Goal: Task Accomplishment & Management: Complete application form

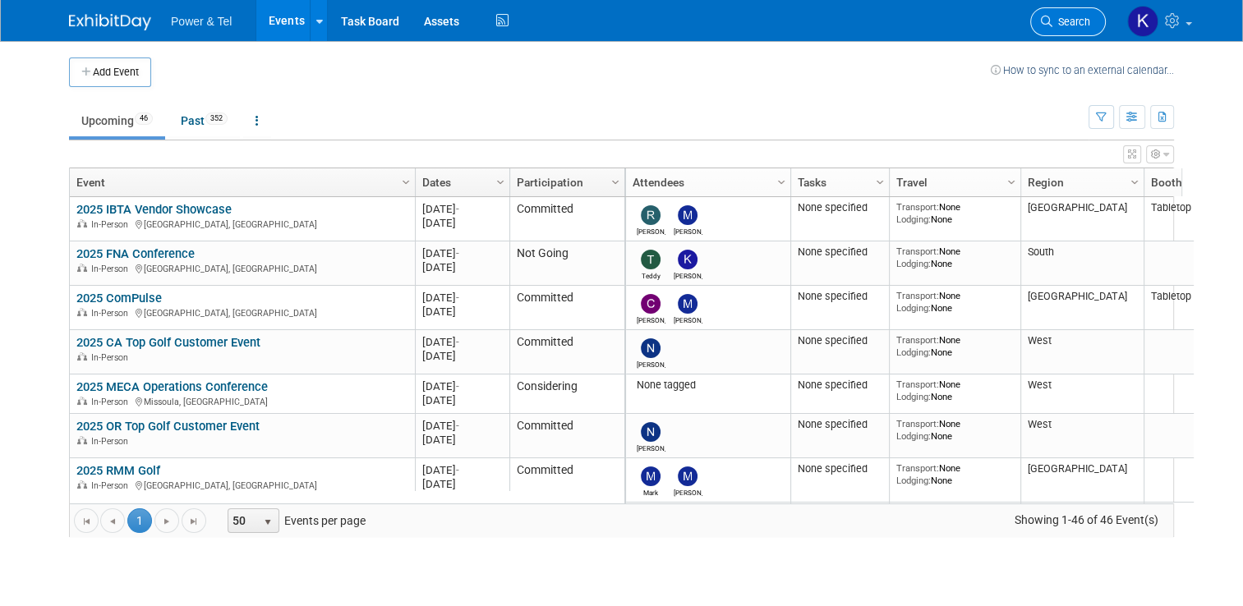
click at [1066, 24] on span "Search" at bounding box center [1072, 22] width 38 height 12
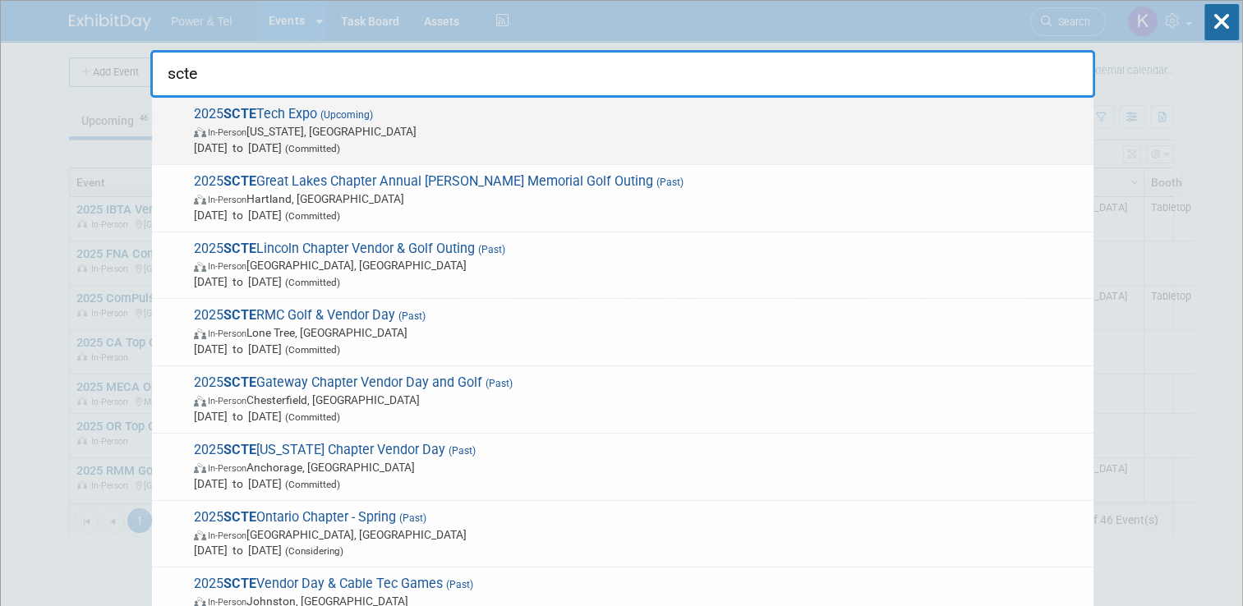
type input "scte"
click at [326, 113] on span "(Upcoming)" at bounding box center [345, 115] width 56 height 12
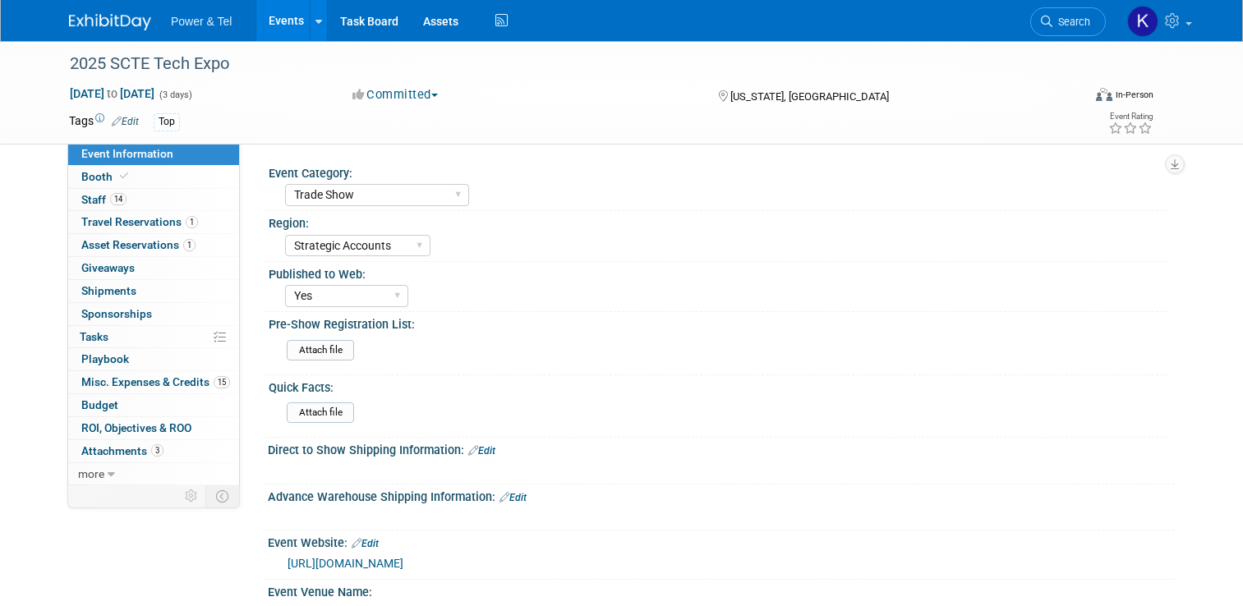
select select "Trade Show"
select select "Strategic Accounts"
select select "Yes"
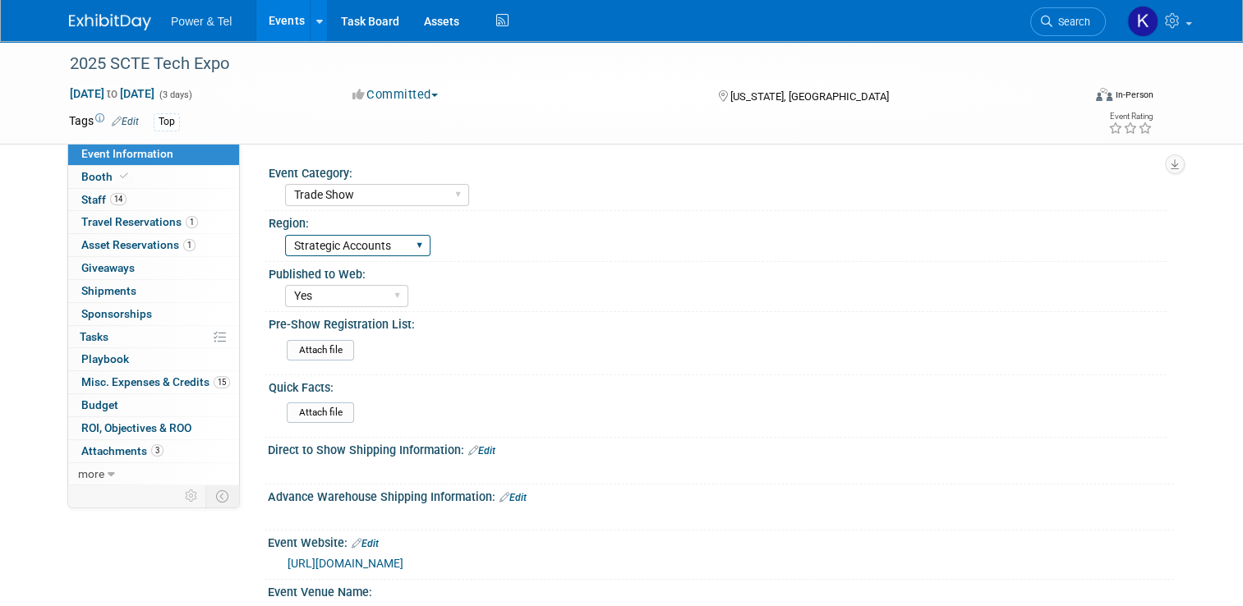
click at [392, 246] on select "Central West South Great Lakes National Canada Export/CALA Strategic Accounts" at bounding box center [357, 246] width 145 height 22
click at [541, 239] on div "Central West South Great Lakes National Canada Export/CALA Strategic Accounts" at bounding box center [726, 244] width 882 height 26
click at [385, 288] on select "Yes No" at bounding box center [346, 296] width 123 height 22
click at [548, 278] on div "Published to Web:" at bounding box center [718, 272] width 898 height 21
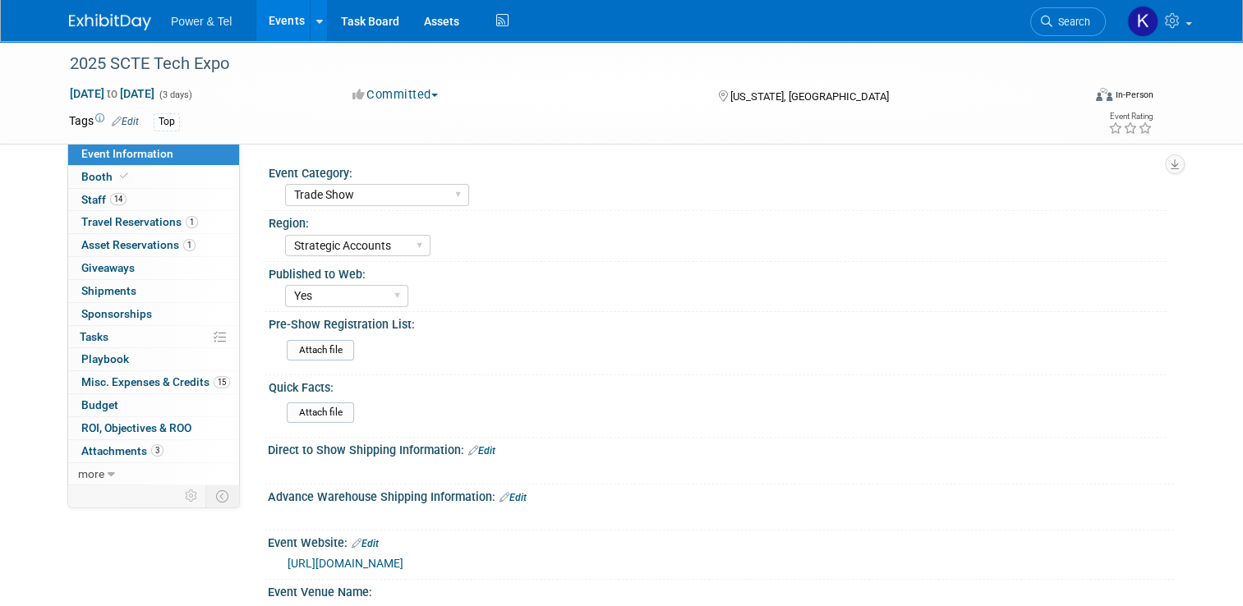
click at [597, 280] on div "Published to Web:" at bounding box center [718, 272] width 898 height 21
click at [90, 177] on span "Booth" at bounding box center [106, 176] width 50 height 13
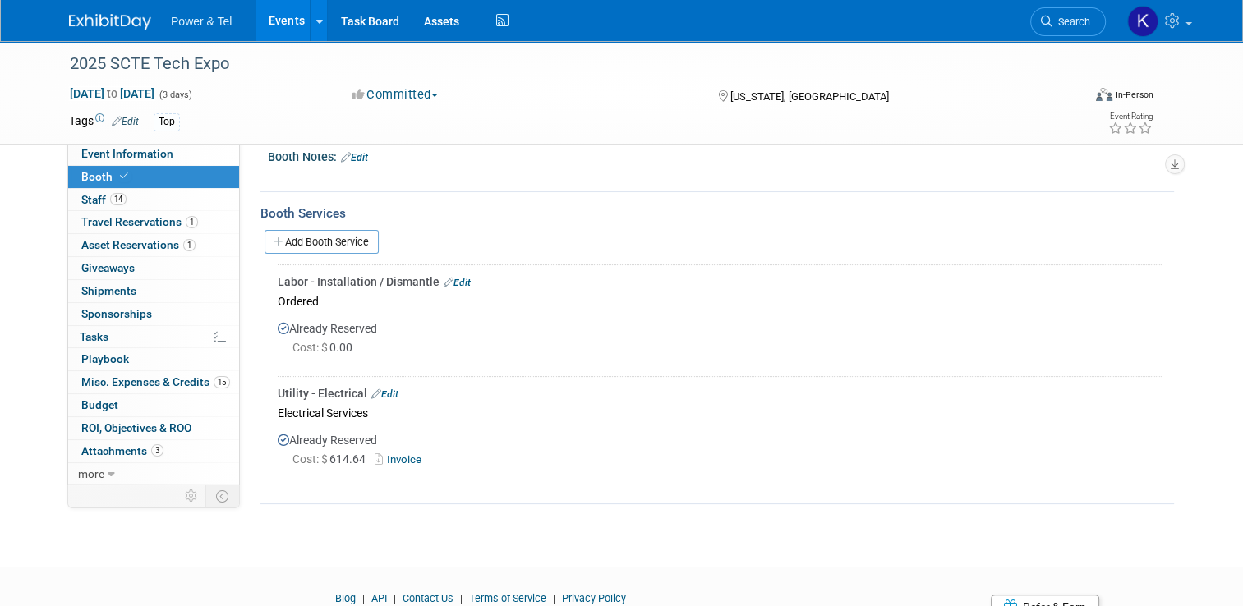
scroll to position [246, 0]
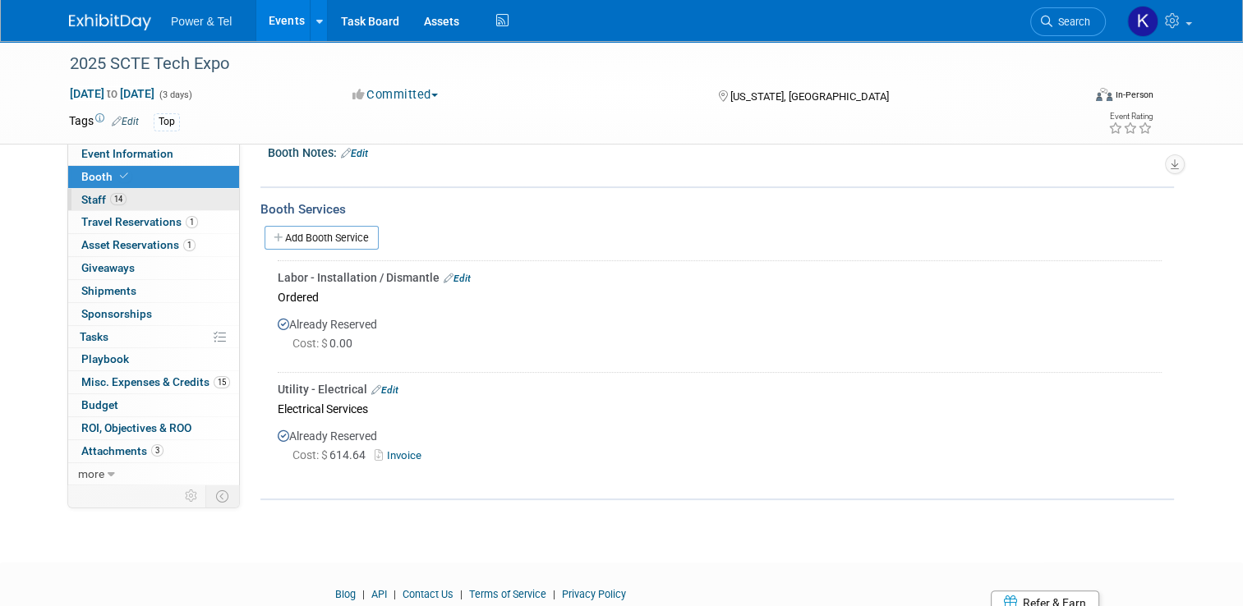
click at [88, 202] on span "Staff 14" at bounding box center [103, 199] width 45 height 13
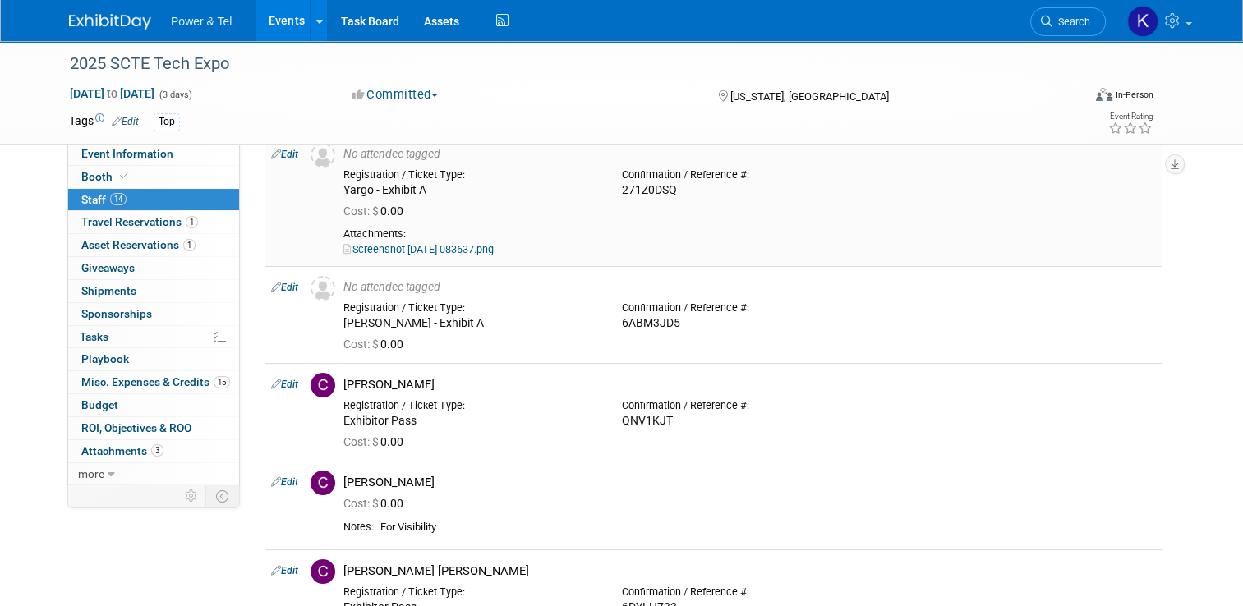
scroll to position [82, 0]
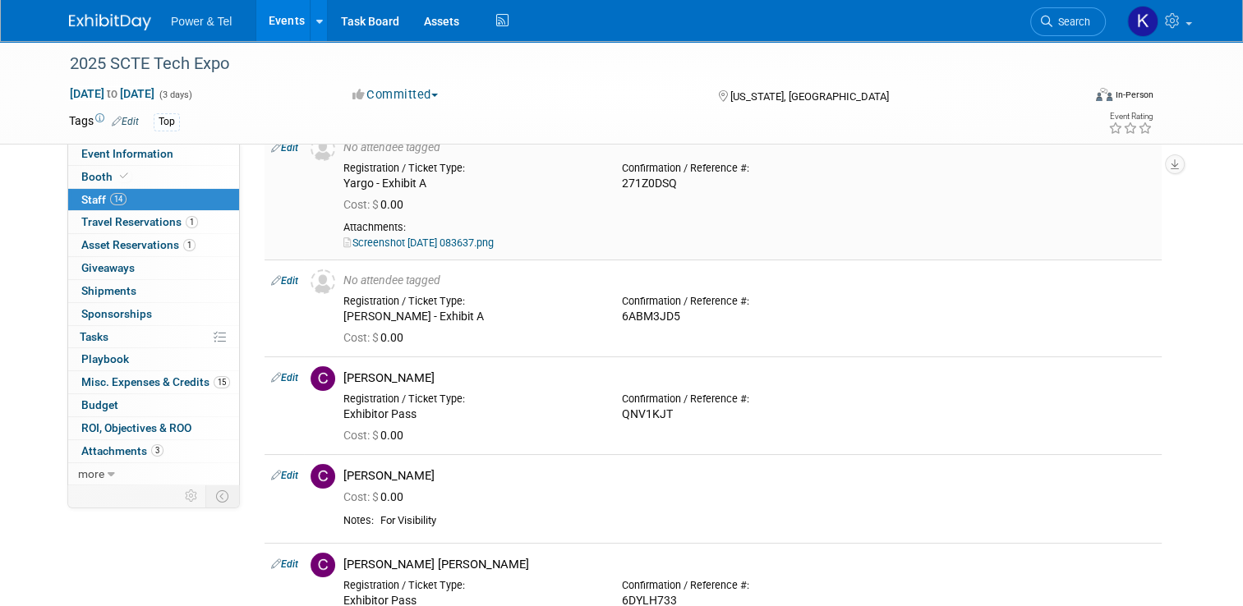
click at [467, 243] on link "Screenshot 2025-08-08 083637.png" at bounding box center [418, 243] width 150 height 12
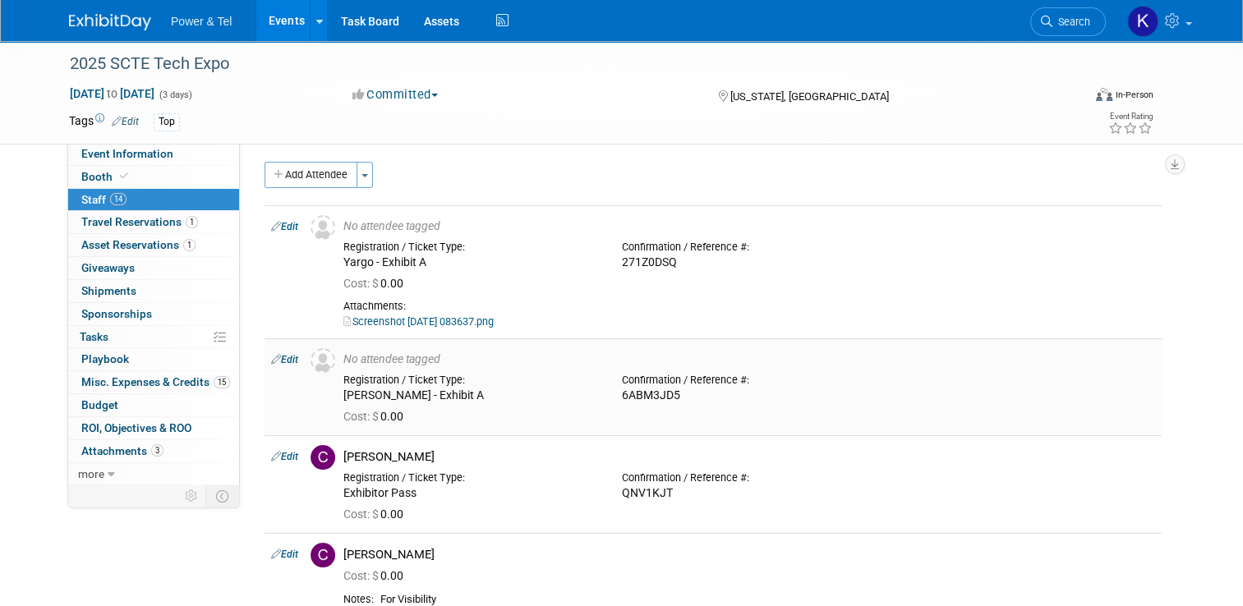
scroll to position [0, 0]
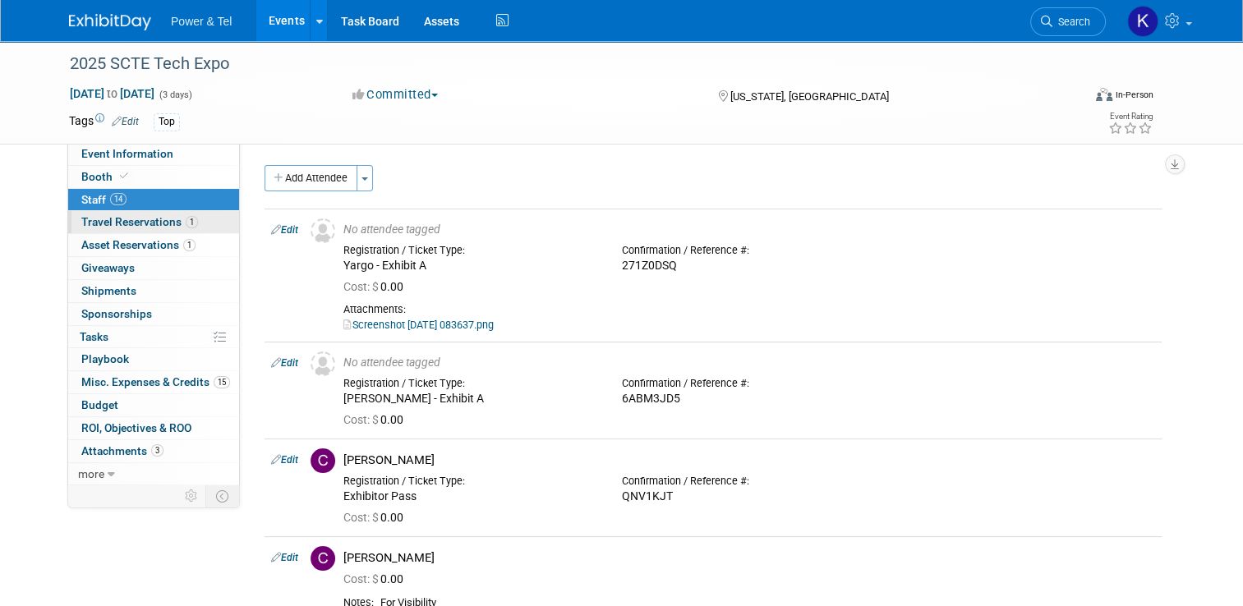
click at [130, 225] on span "Travel Reservations 1" at bounding box center [139, 221] width 117 height 13
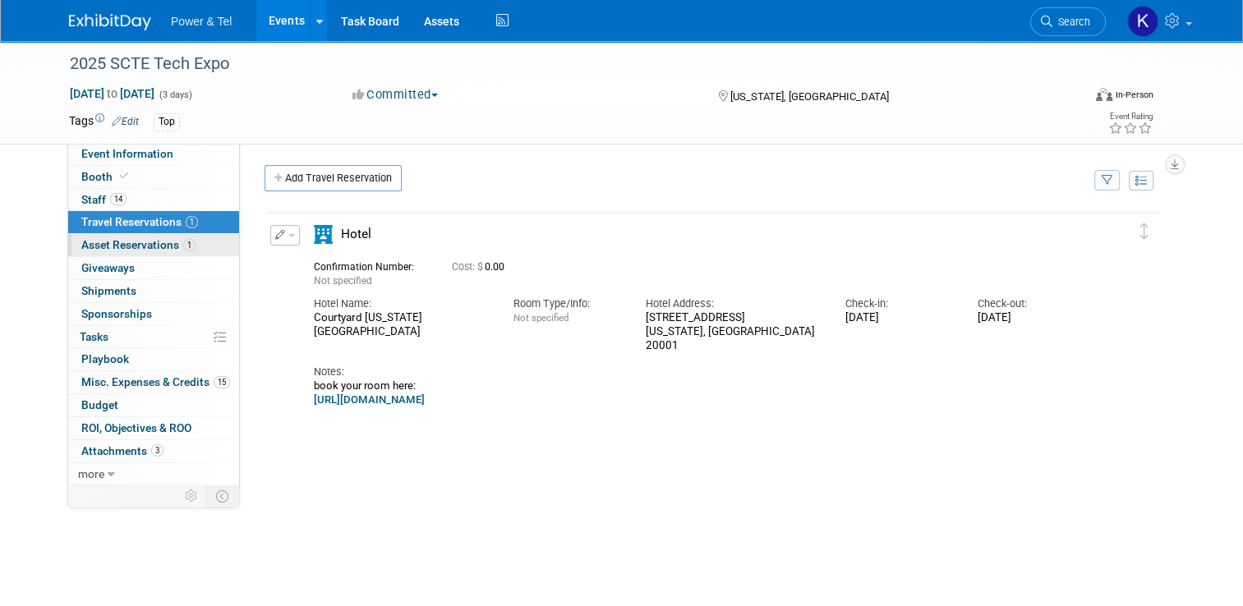
click at [101, 245] on span "Asset Reservations 1" at bounding box center [138, 244] width 114 height 13
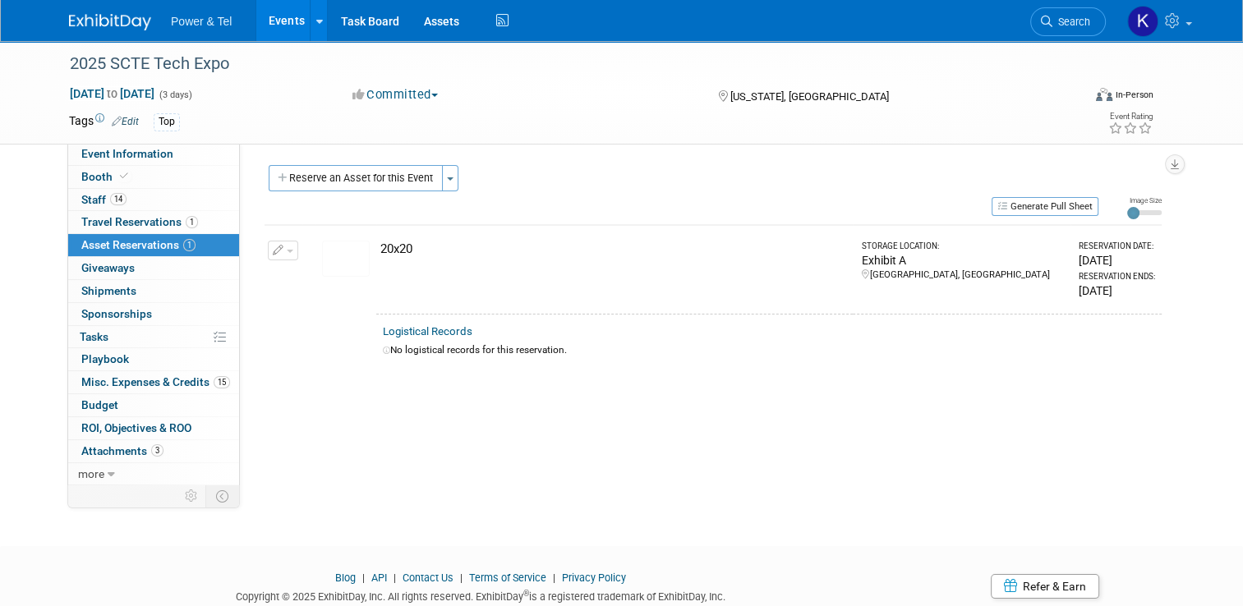
click at [332, 253] on img at bounding box center [346, 259] width 48 height 36
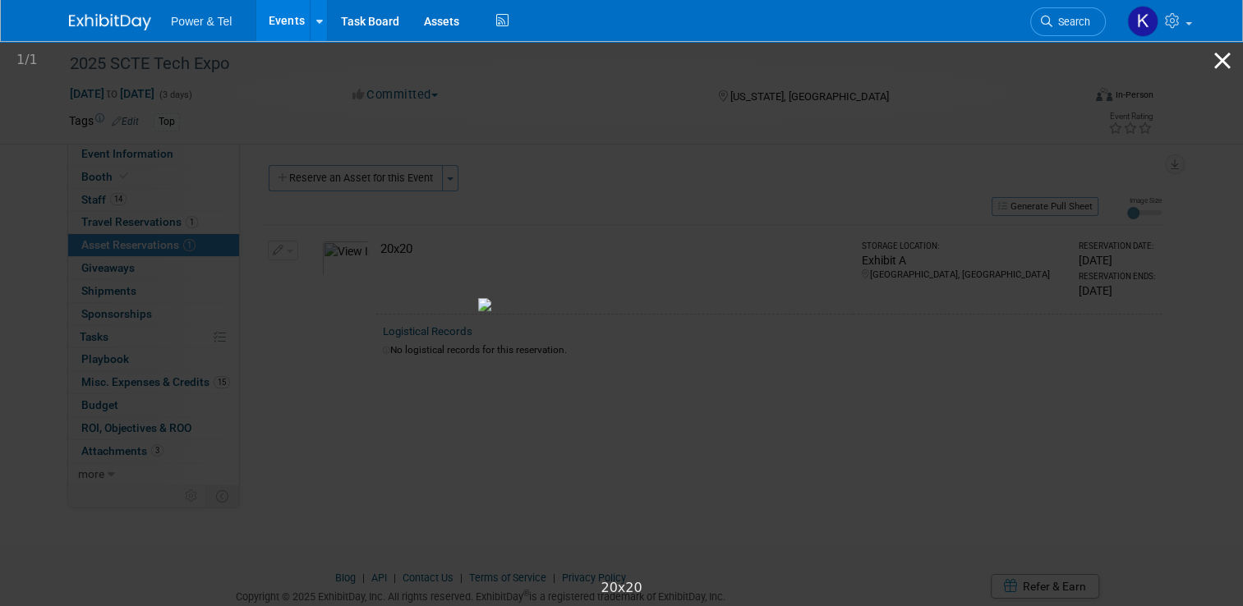
click at [1229, 64] on button "Close gallery" at bounding box center [1222, 60] width 41 height 39
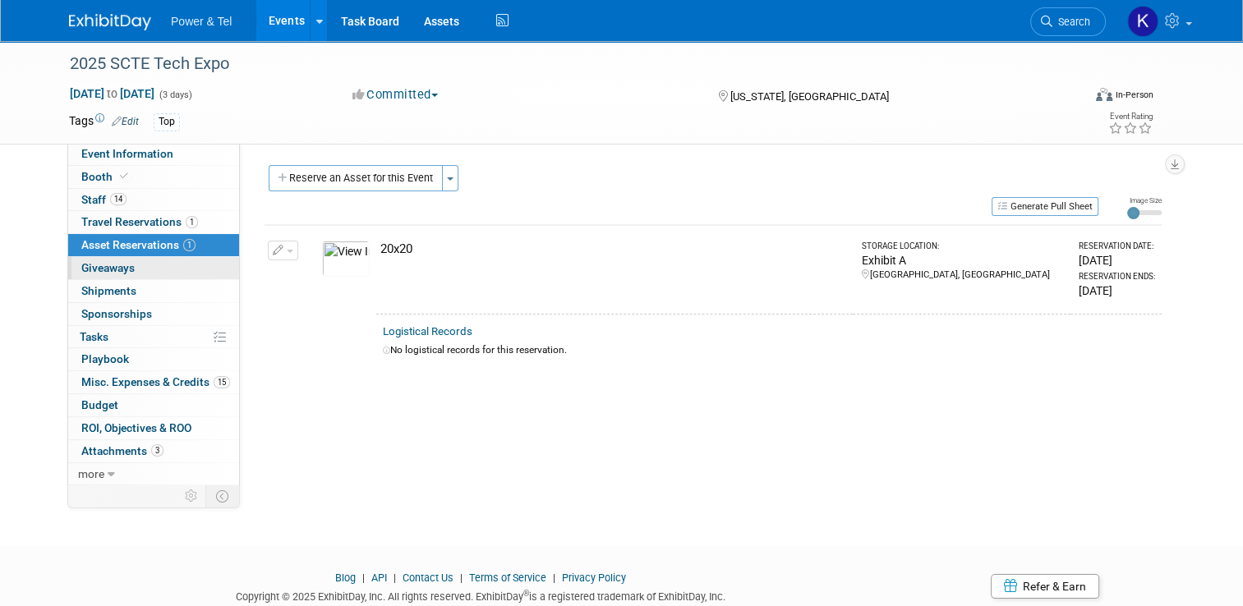
click at [85, 266] on span "Giveaways 0" at bounding box center [107, 267] width 53 height 13
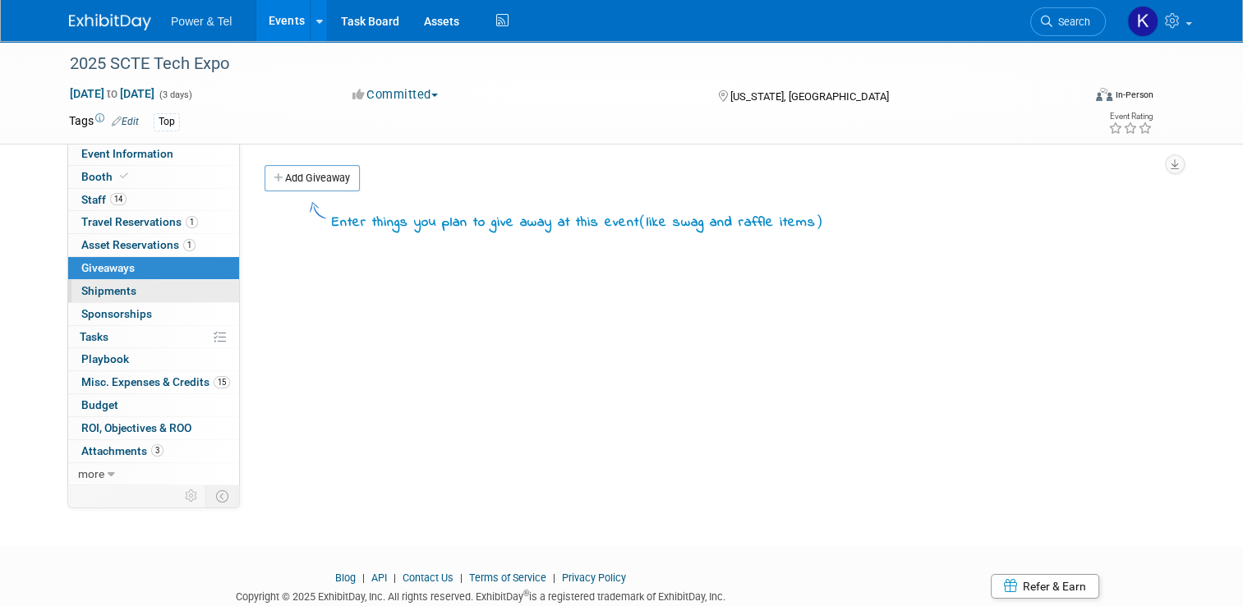
click at [90, 284] on span "Shipments 0" at bounding box center [108, 290] width 55 height 13
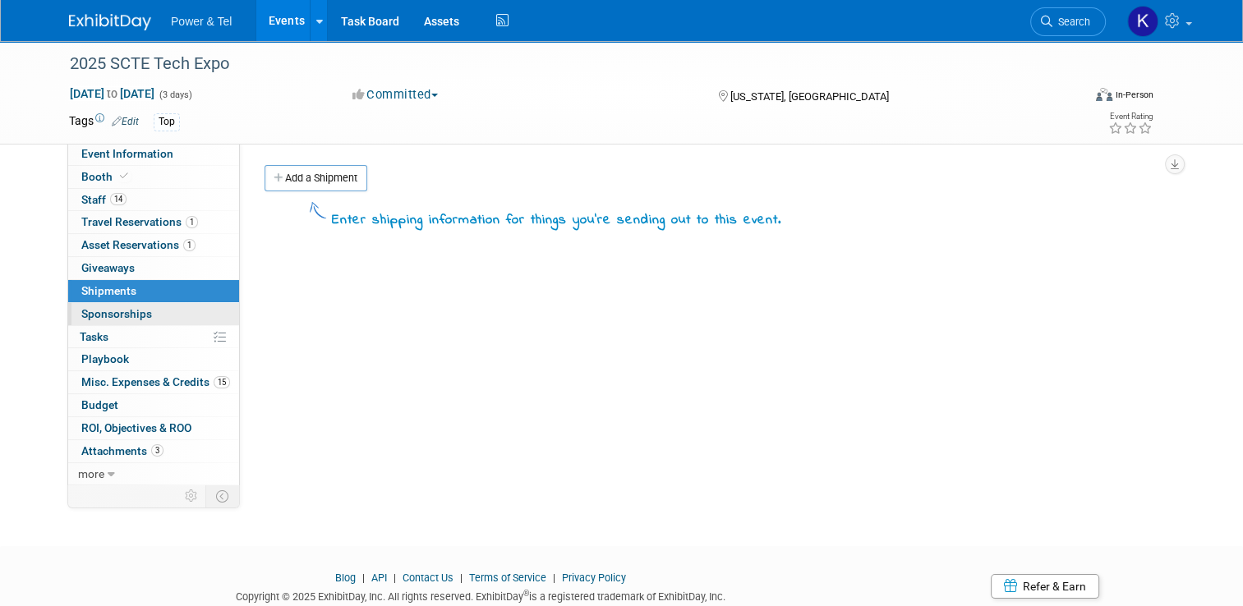
click at [99, 303] on link "0 Sponsorships 0" at bounding box center [153, 314] width 171 height 22
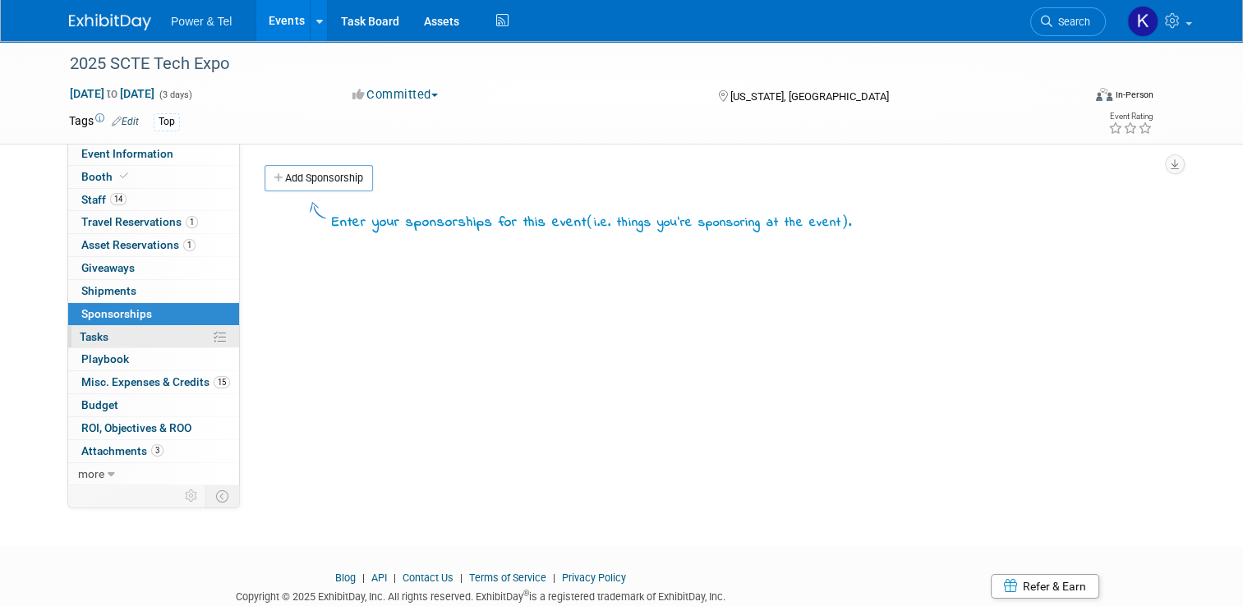
click at [93, 330] on span "Tasks 0%" at bounding box center [94, 336] width 29 height 13
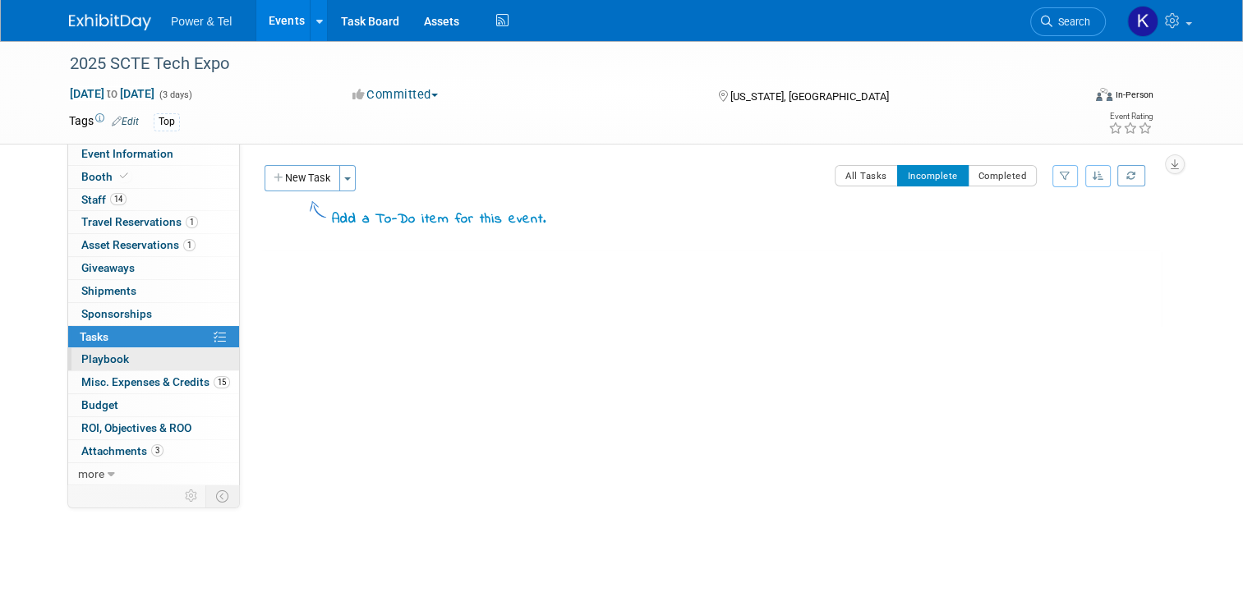
click at [120, 358] on link "0 Playbook 0" at bounding box center [153, 359] width 171 height 22
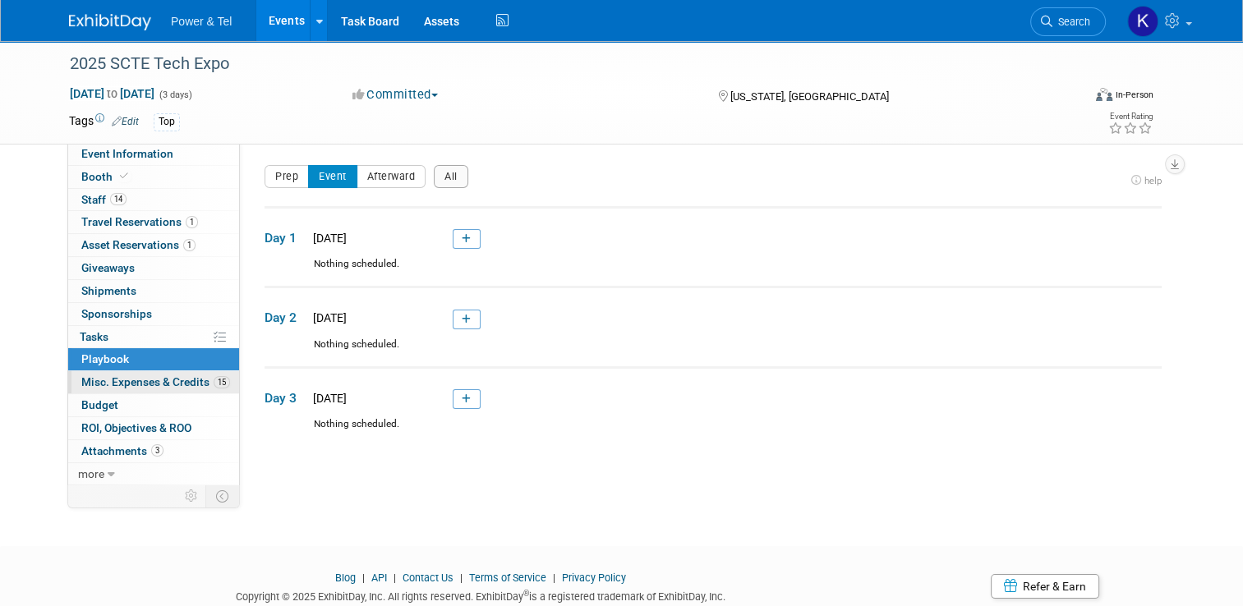
click at [155, 383] on span "Misc. Expenses & Credits 15" at bounding box center [155, 381] width 149 height 13
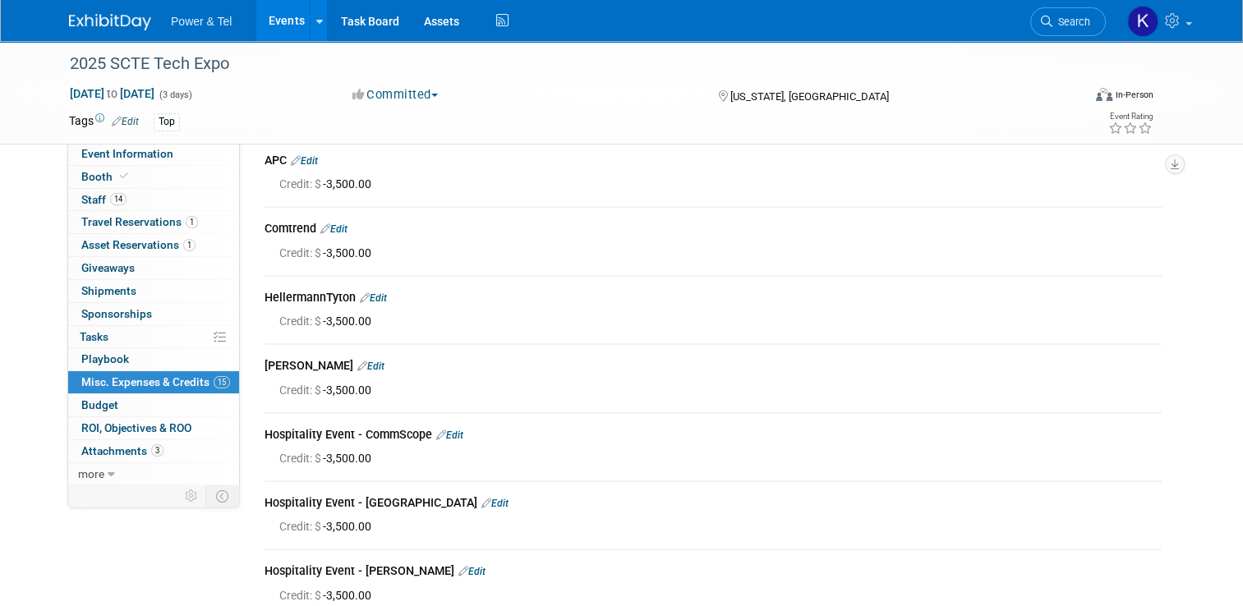
scroll to position [149, 0]
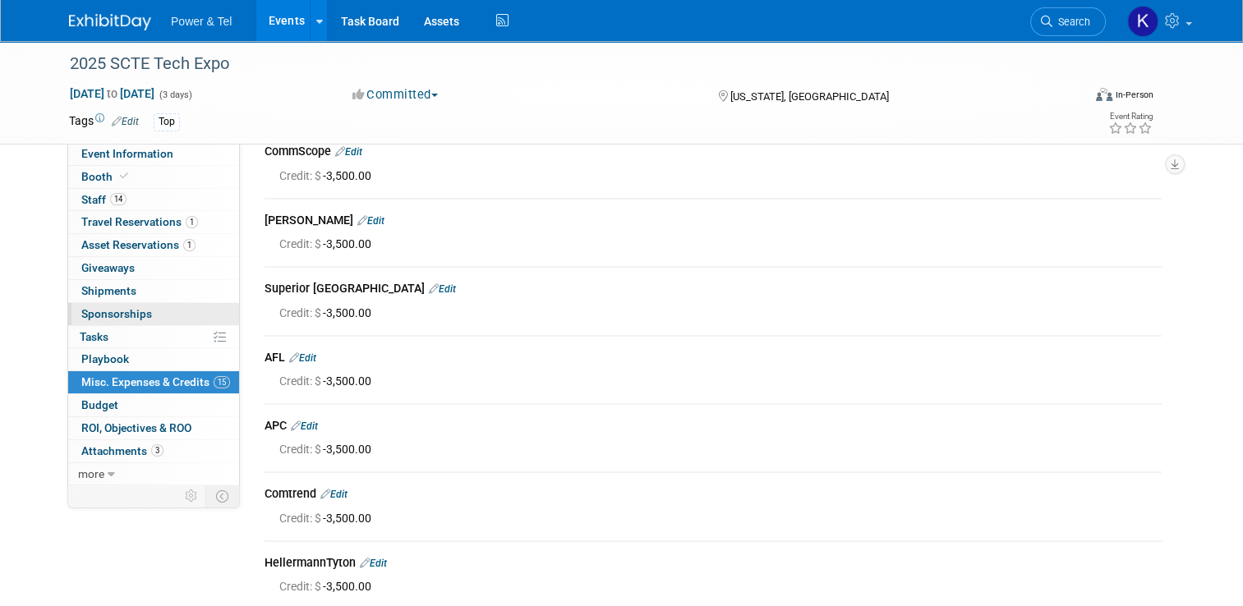
click at [110, 309] on span "Sponsorships 0" at bounding box center [116, 313] width 71 height 13
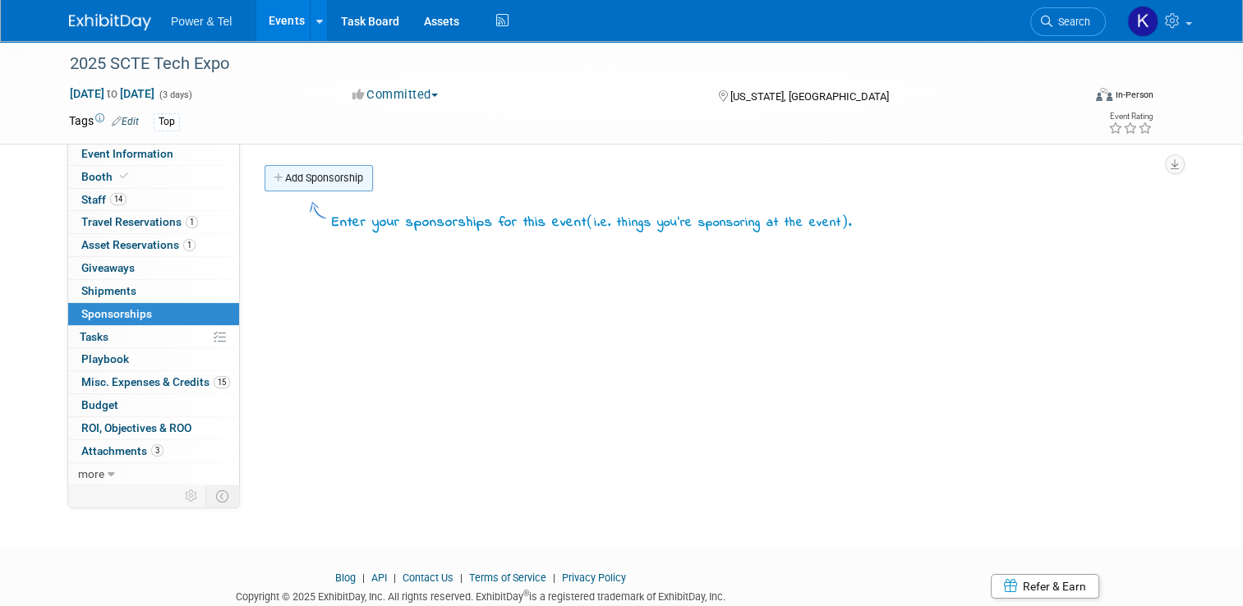
click at [305, 182] on link "Add Sponsorship" at bounding box center [319, 178] width 108 height 26
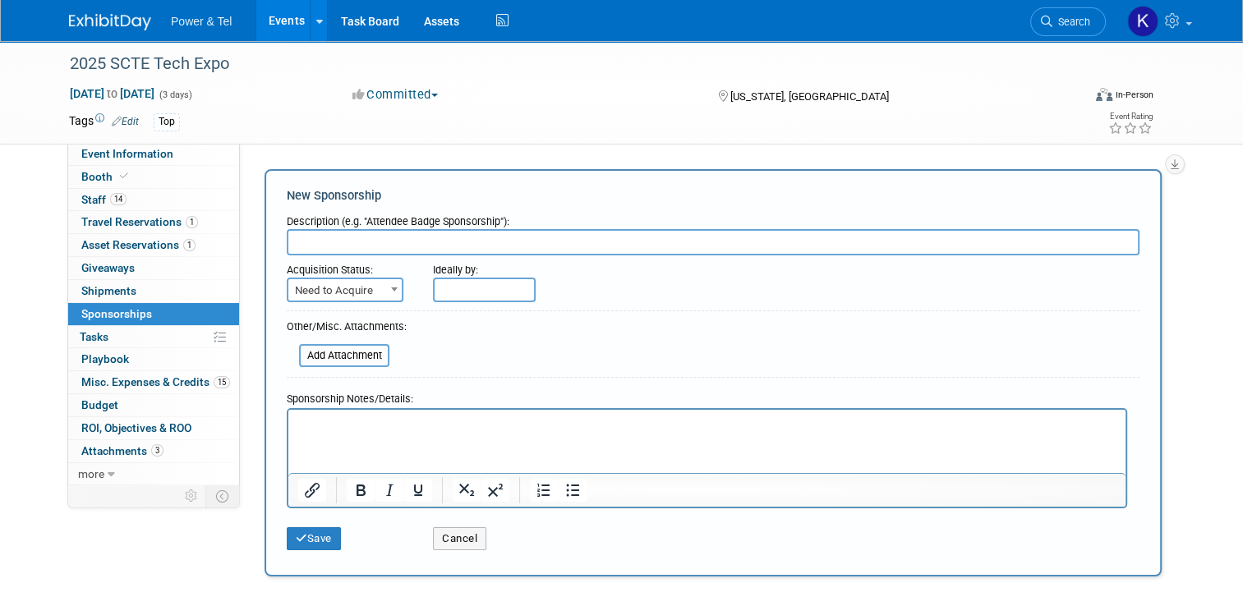
click at [1207, 267] on div "2025 SCTE Tech Expo Sep 29, 2025 to Oct 1, 2025 (3 days) Sep 29, 2025 to Oct 1,…" at bounding box center [621, 328] width 1243 height 574
click at [465, 541] on button "Cancel" at bounding box center [459, 538] width 53 height 23
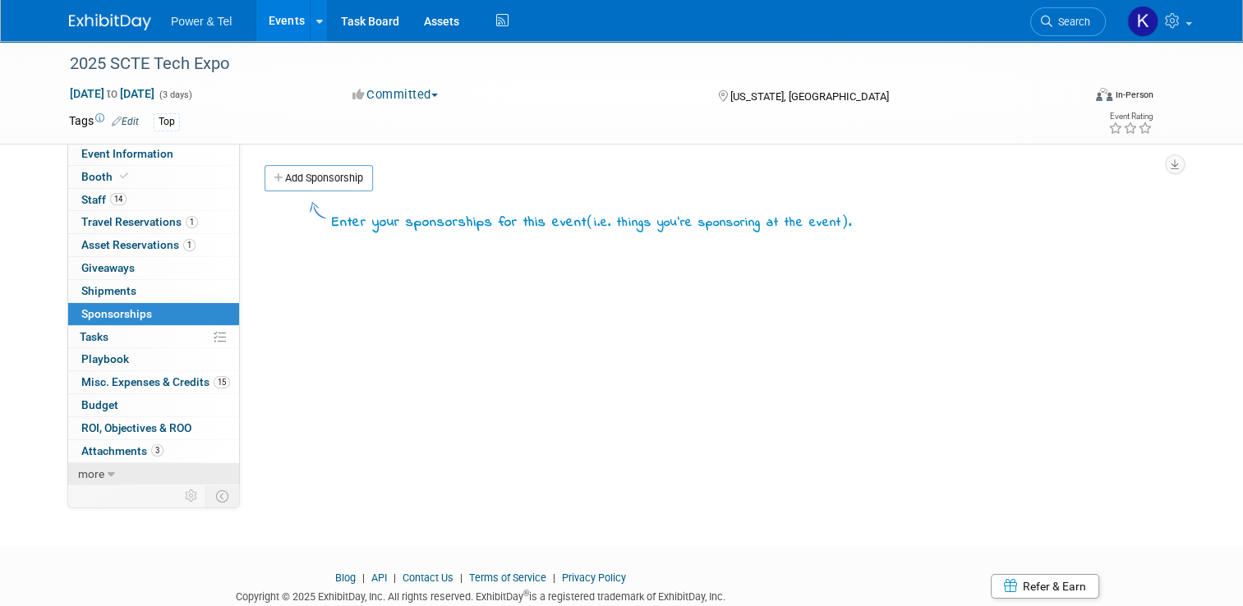
click at [85, 475] on span "more" at bounding box center [91, 474] width 26 height 13
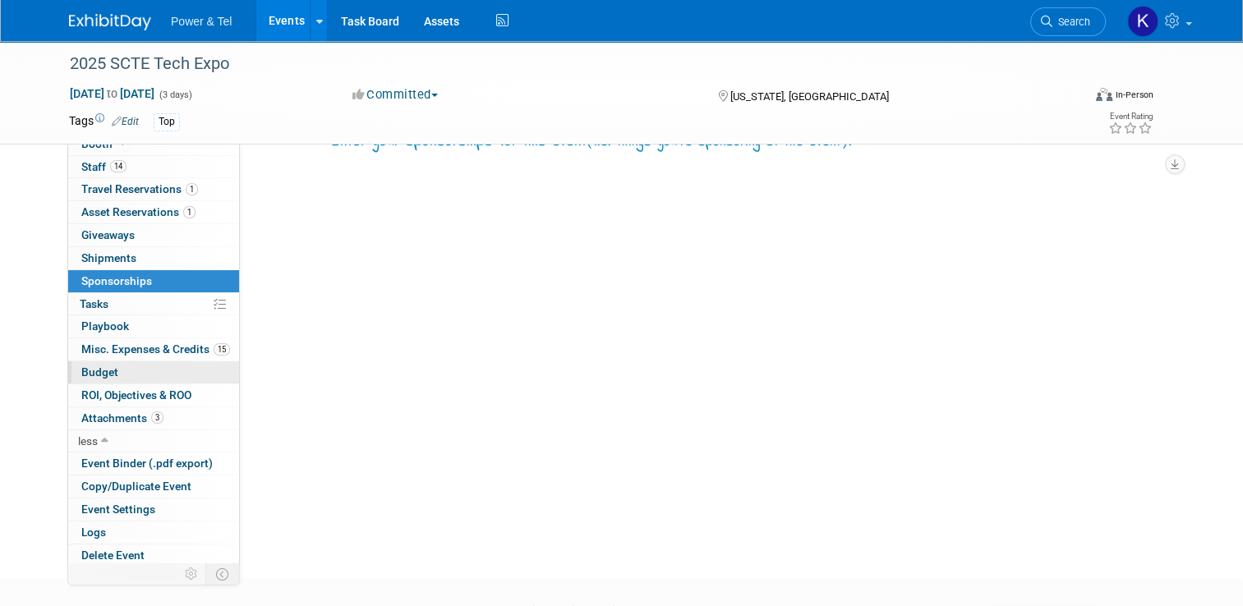
scroll to position [82, 0]
click at [108, 324] on span "Playbook 0" at bounding box center [105, 326] width 48 height 13
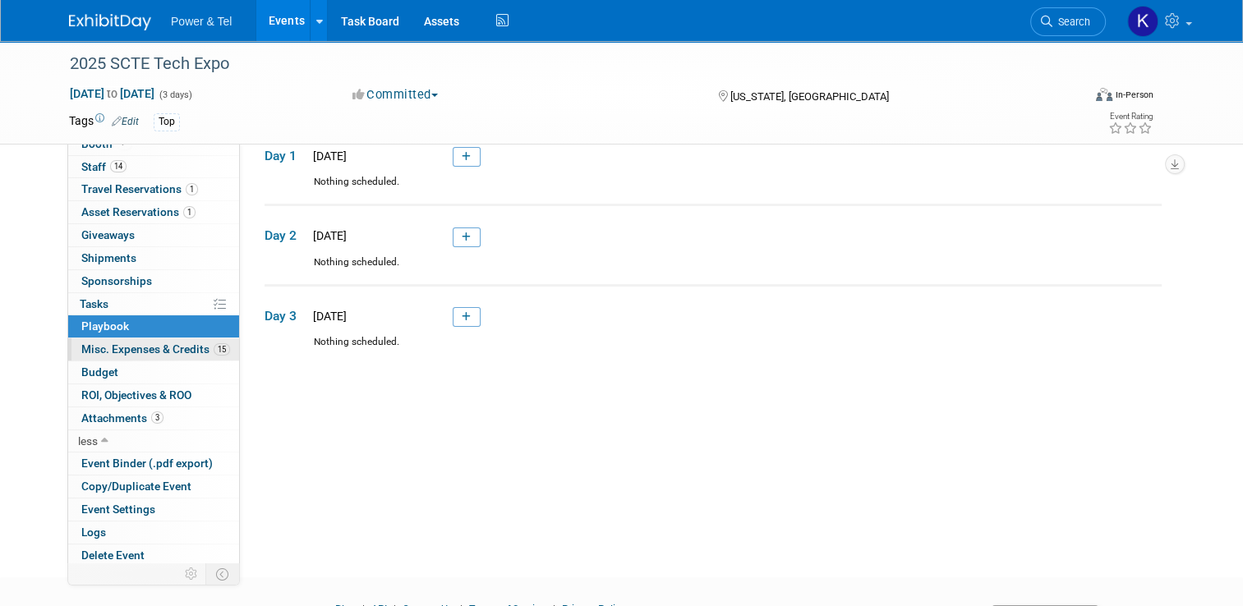
click at [148, 347] on span "Misc. Expenses & Credits 15" at bounding box center [155, 349] width 149 height 13
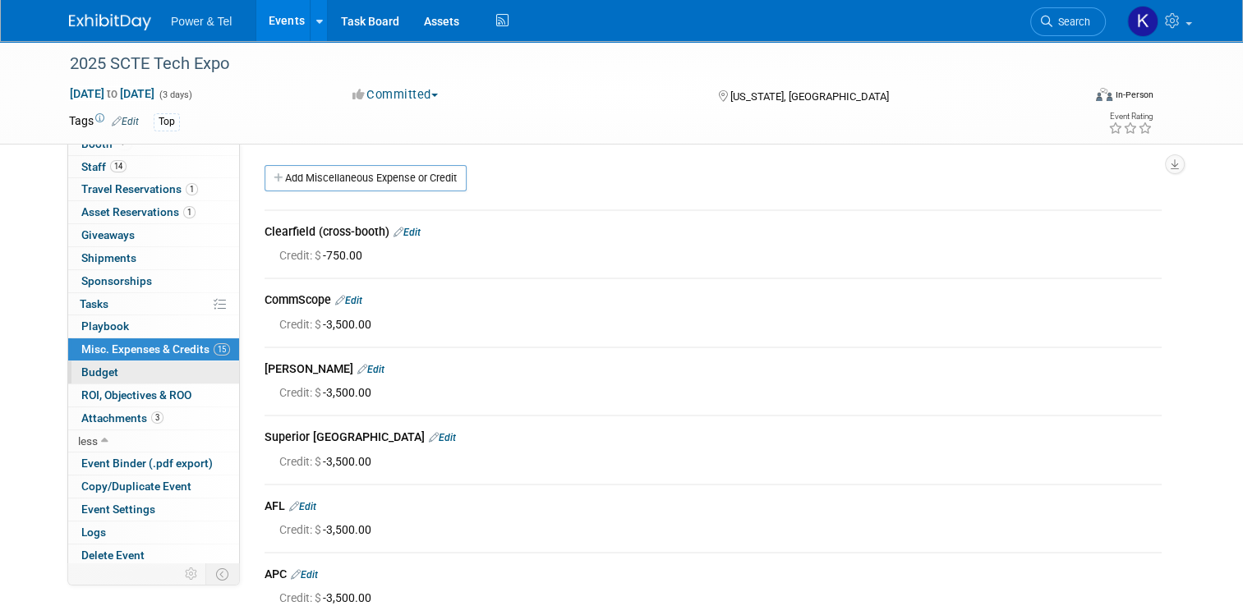
click at [112, 373] on link "Budget" at bounding box center [153, 373] width 171 height 22
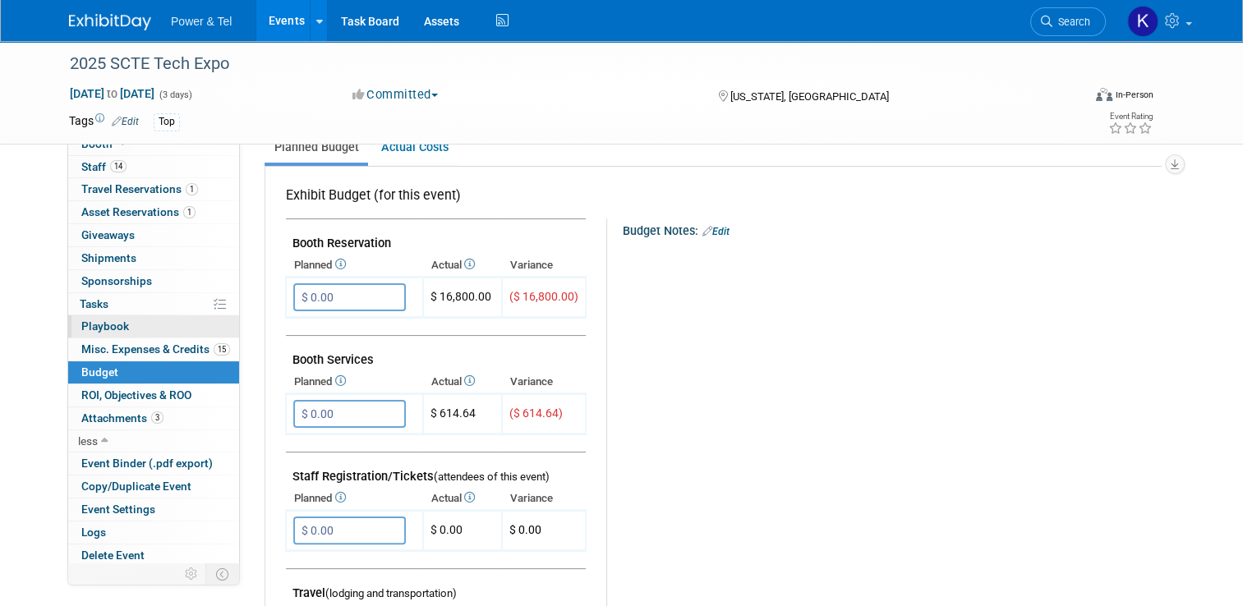
scroll to position [246, 0]
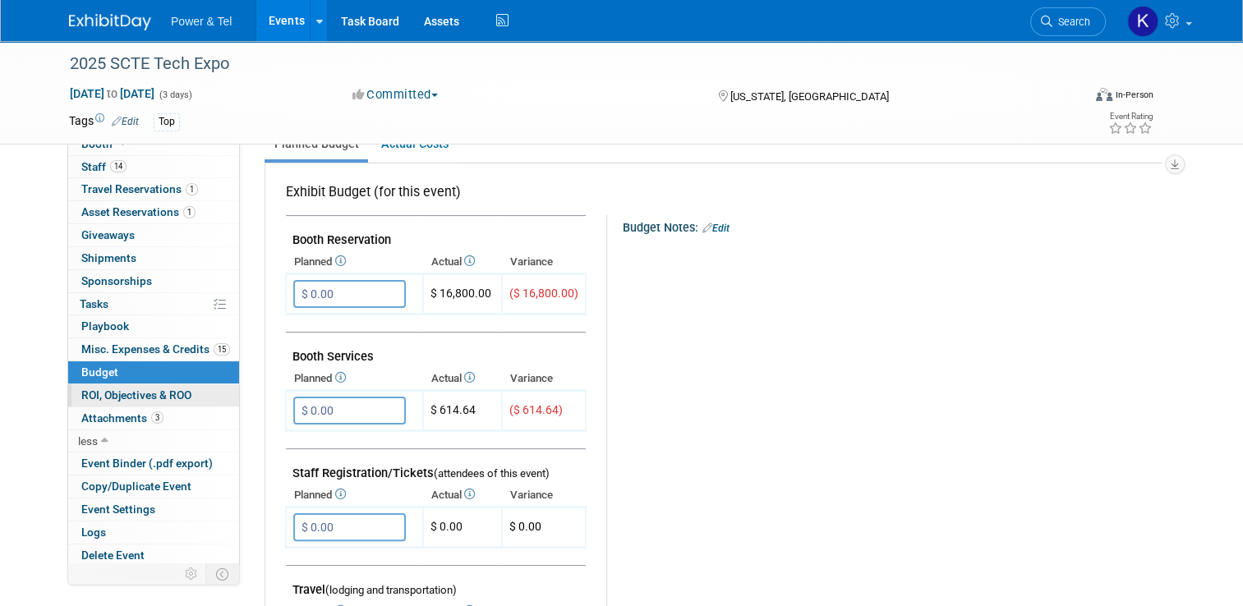
click at [133, 389] on span "ROI, Objectives & ROO 0" at bounding box center [136, 395] width 110 height 13
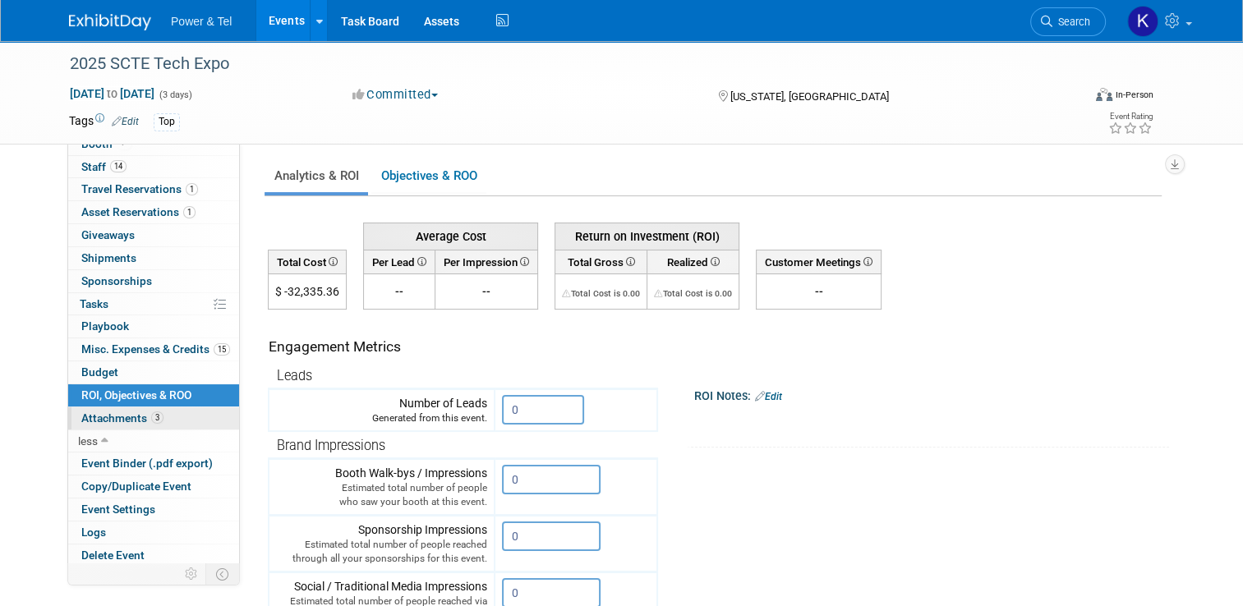
click at [113, 416] on span "Attachments 3" at bounding box center [122, 418] width 82 height 13
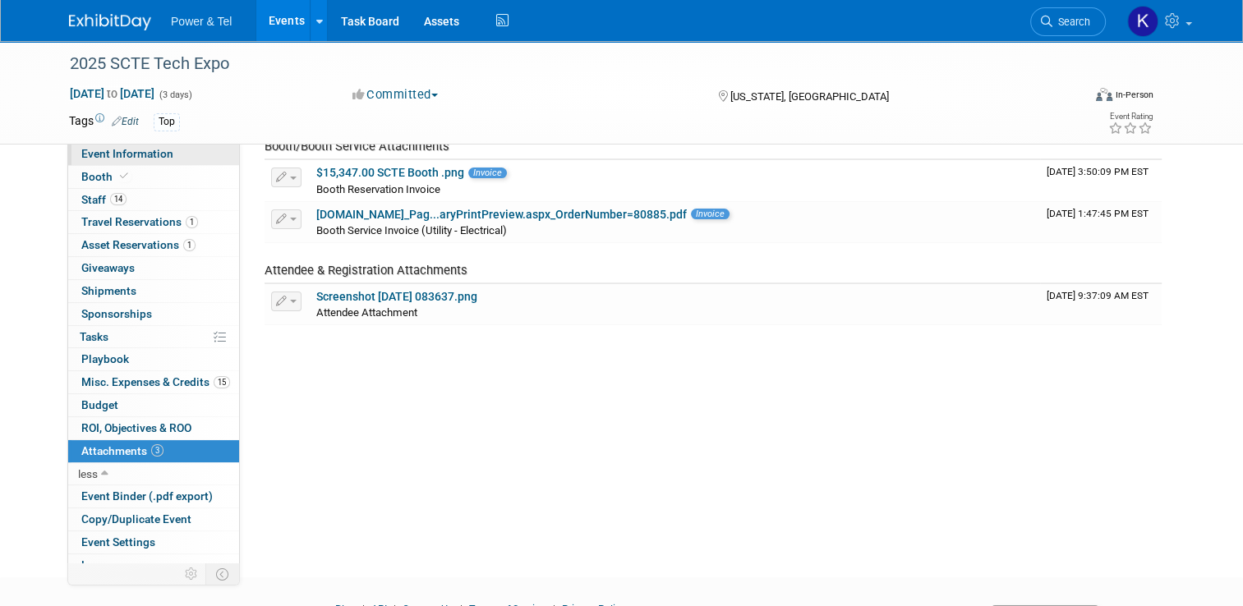
click at [122, 156] on span "Event Information" at bounding box center [127, 153] width 92 height 13
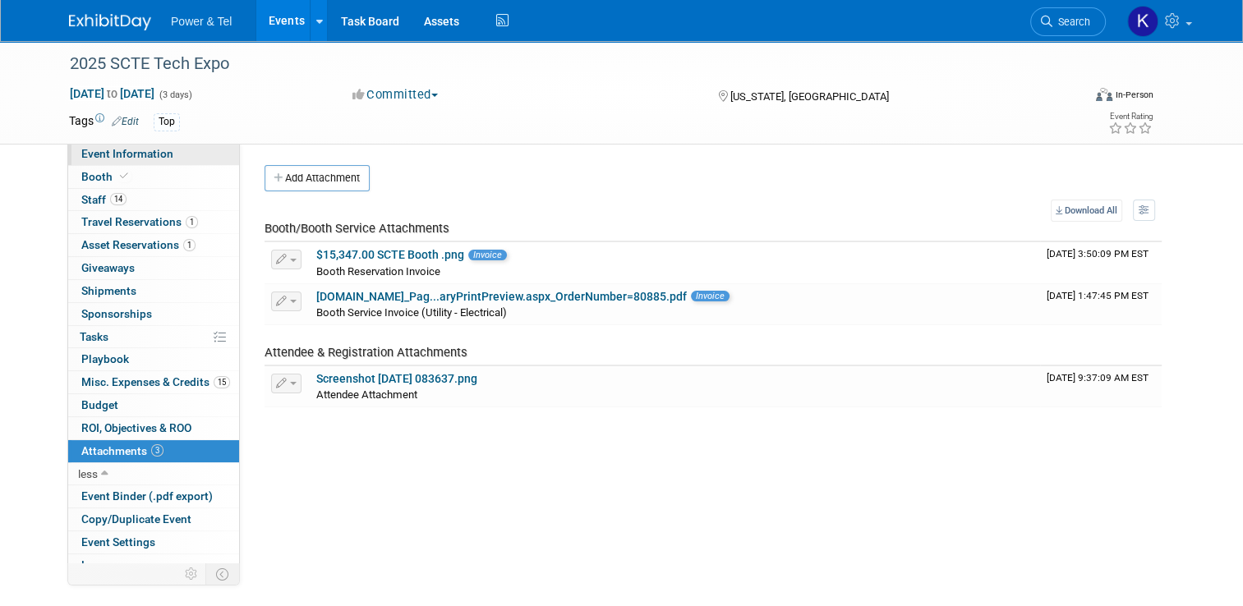
select select "Trade Show"
select select "Strategic Accounts"
select select "Yes"
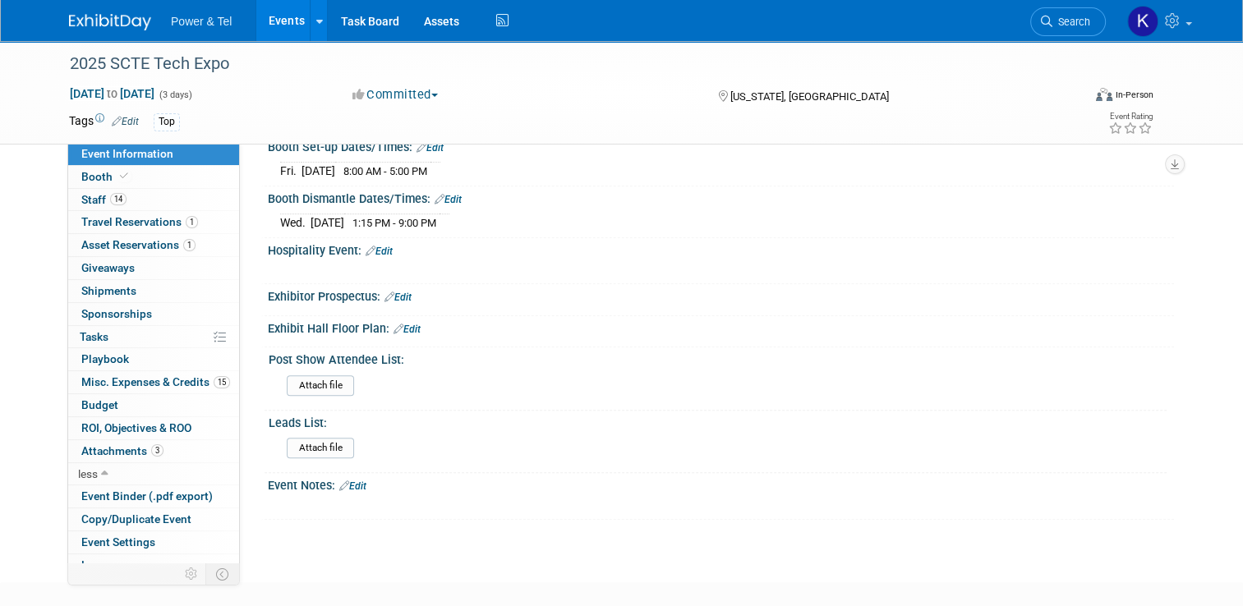
scroll to position [646, 0]
click at [1082, 25] on span "Search" at bounding box center [1072, 22] width 38 height 12
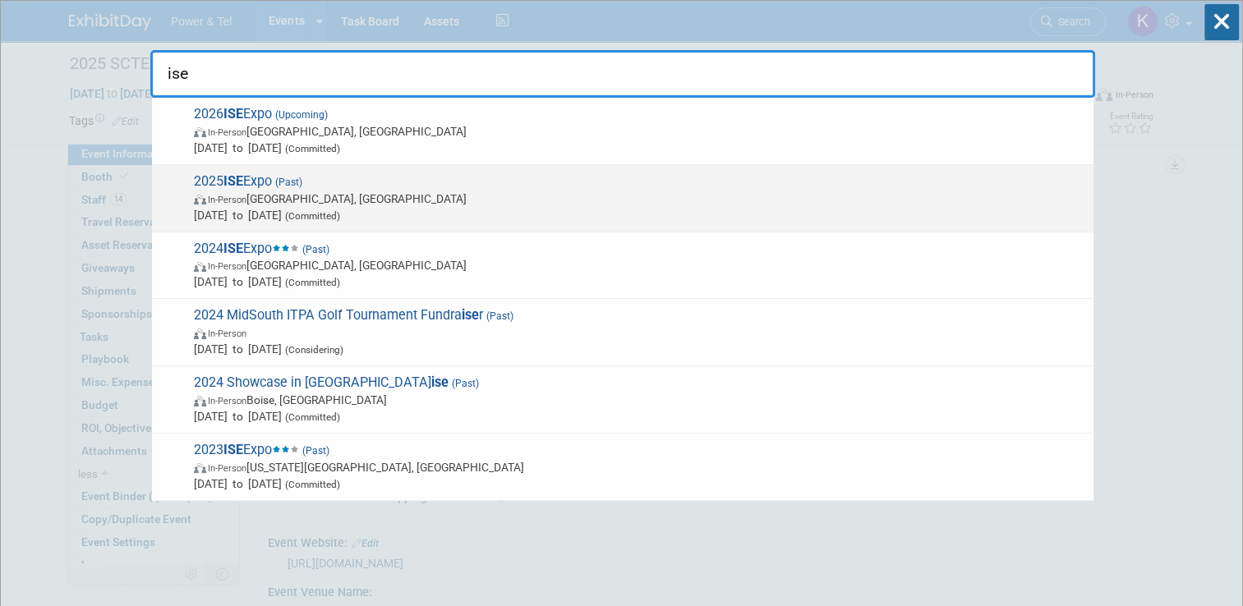
type input "ise"
drag, startPoint x: 263, startPoint y: 182, endPoint x: 359, endPoint y: 171, distance: 96.8
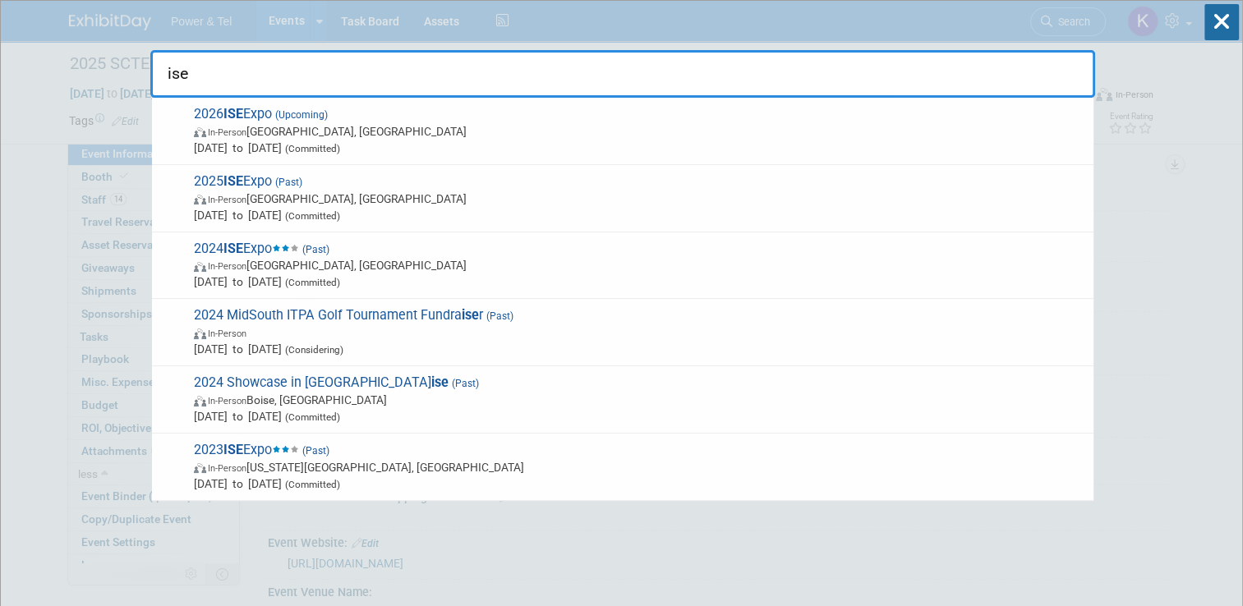
click at [263, 182] on span "2025 ISE Expo (Past) In-Person New Orleans, LA Jul 29, 2025 to Jul 31, 2025 (Co…" at bounding box center [637, 198] width 896 height 50
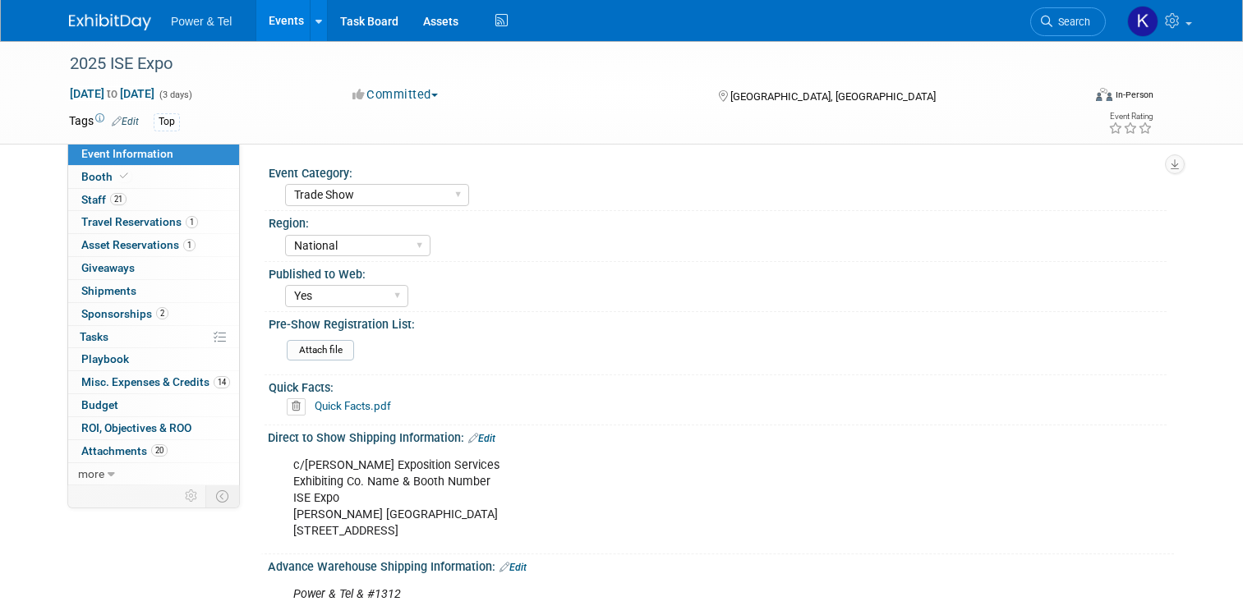
select select "Trade Show"
select select "National"
select select "Yes"
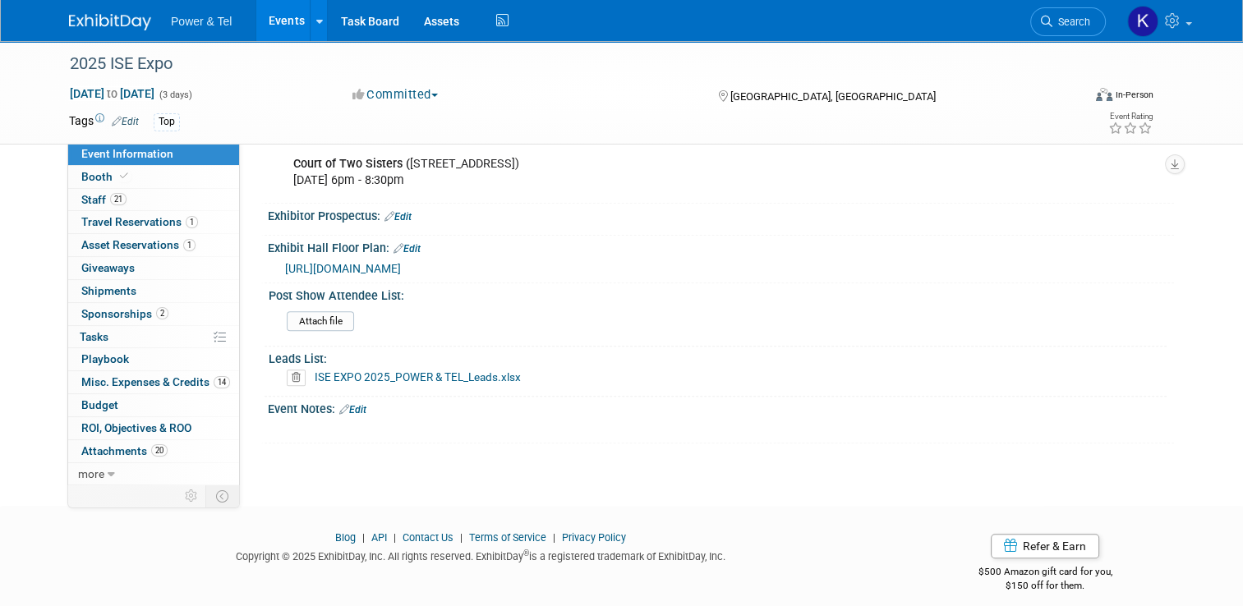
scroll to position [970, 0]
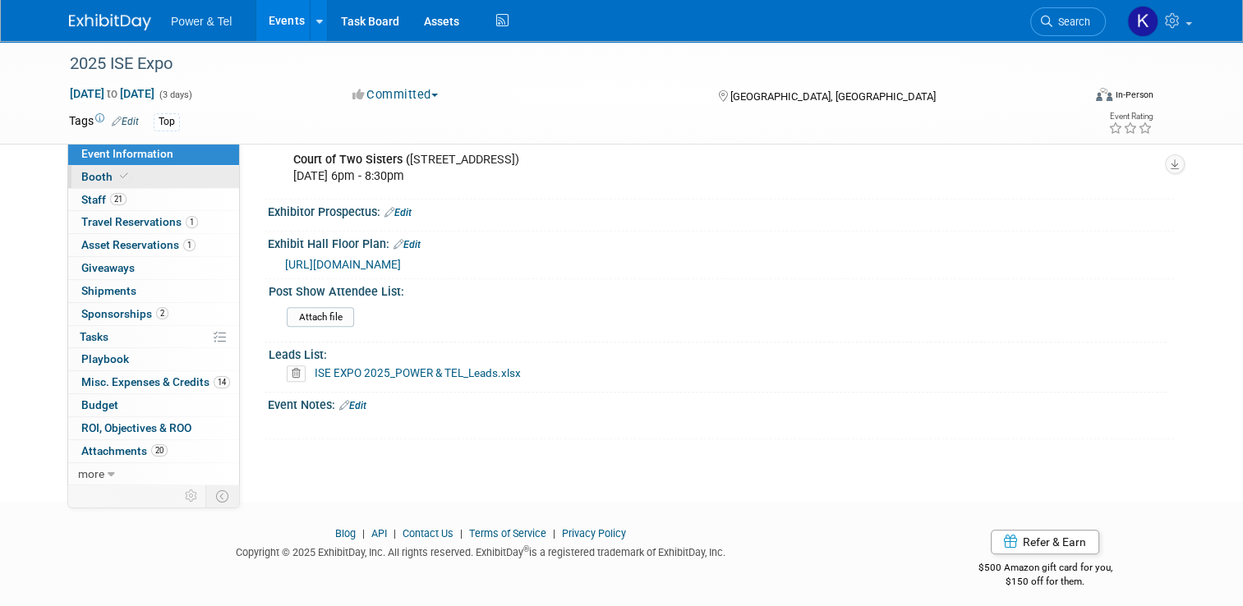
click at [93, 176] on span "Booth" at bounding box center [106, 176] width 50 height 13
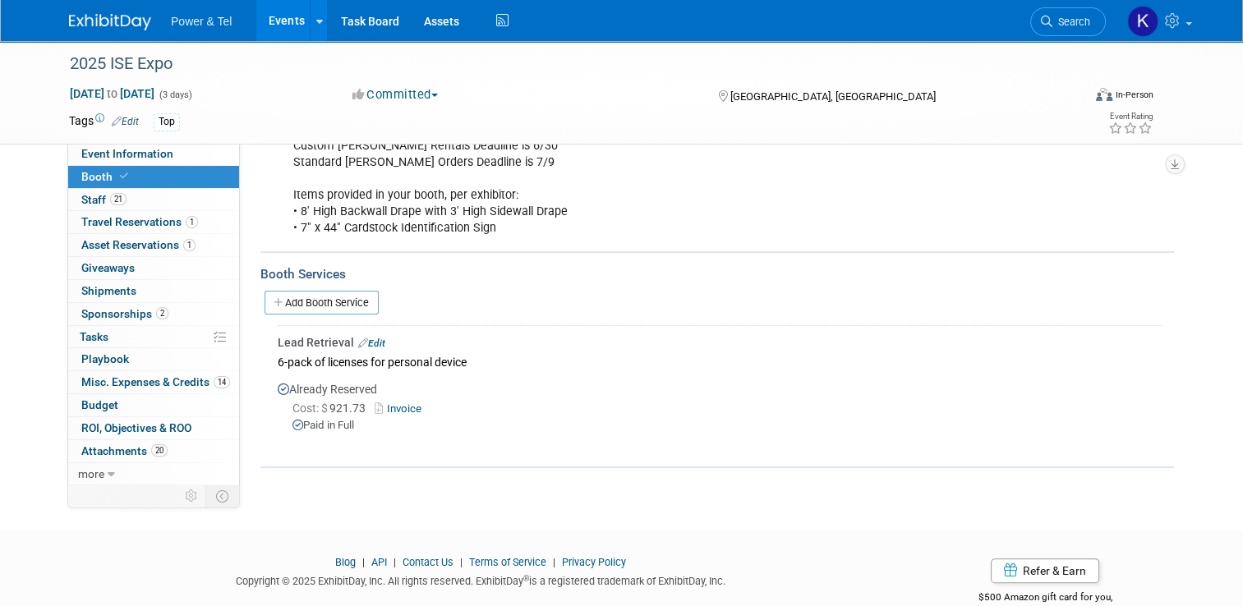
scroll to position [298, 0]
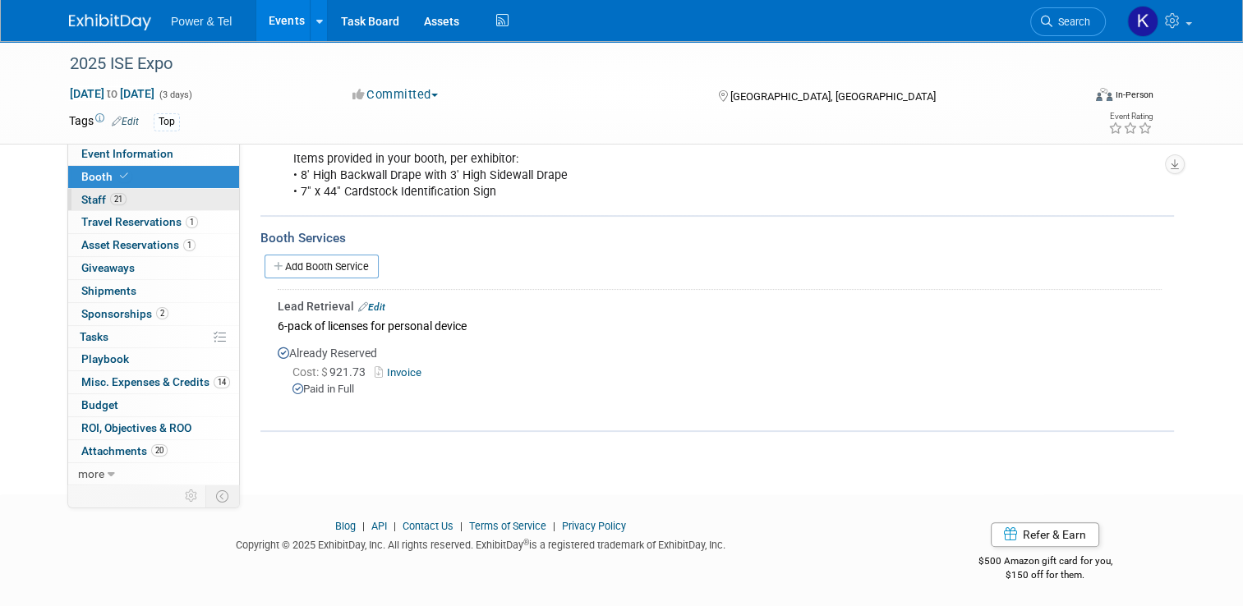
click at [92, 199] on span "Staff 21" at bounding box center [103, 199] width 45 height 13
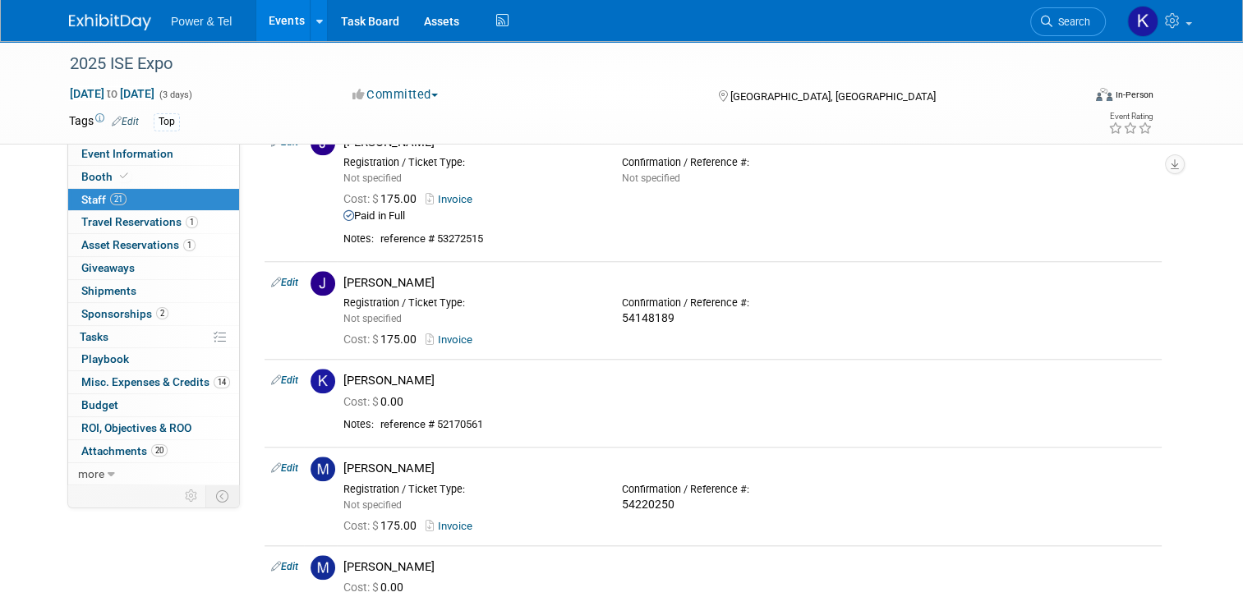
scroll to position [1808, 0]
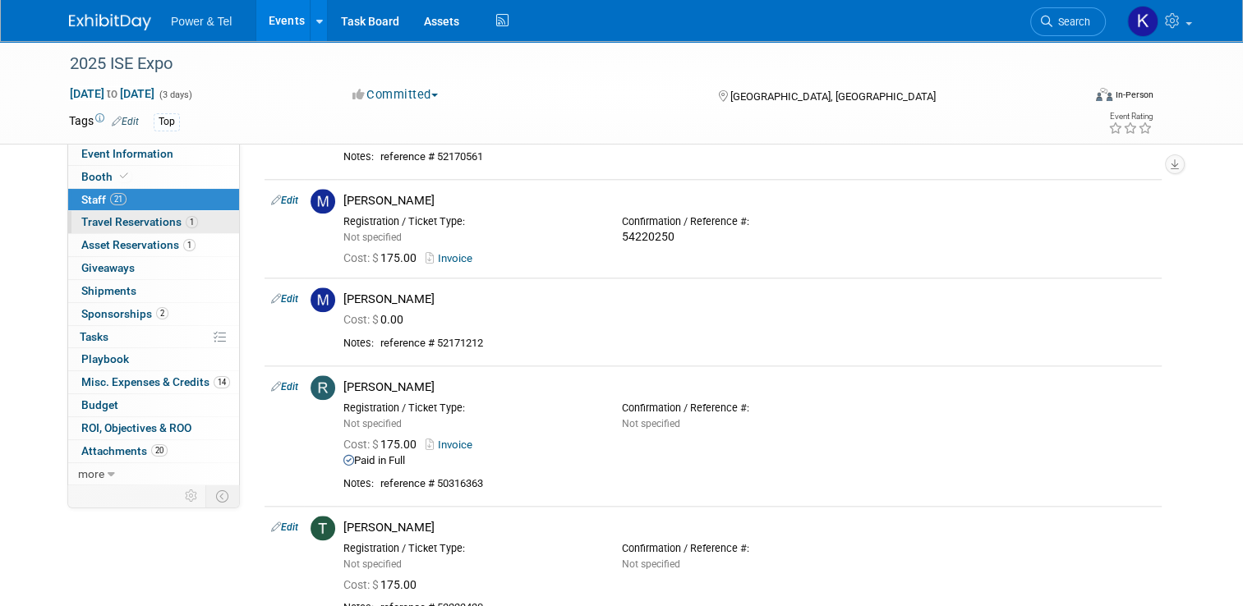
click at [97, 219] on span "Travel Reservations 1" at bounding box center [139, 221] width 117 height 13
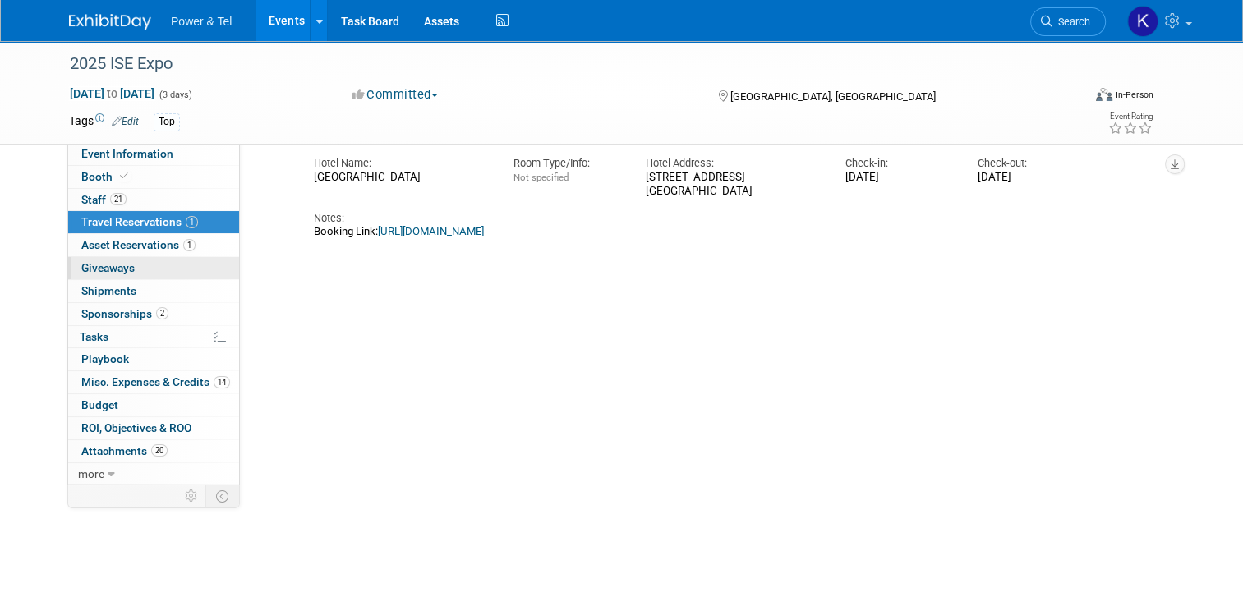
scroll to position [110, 0]
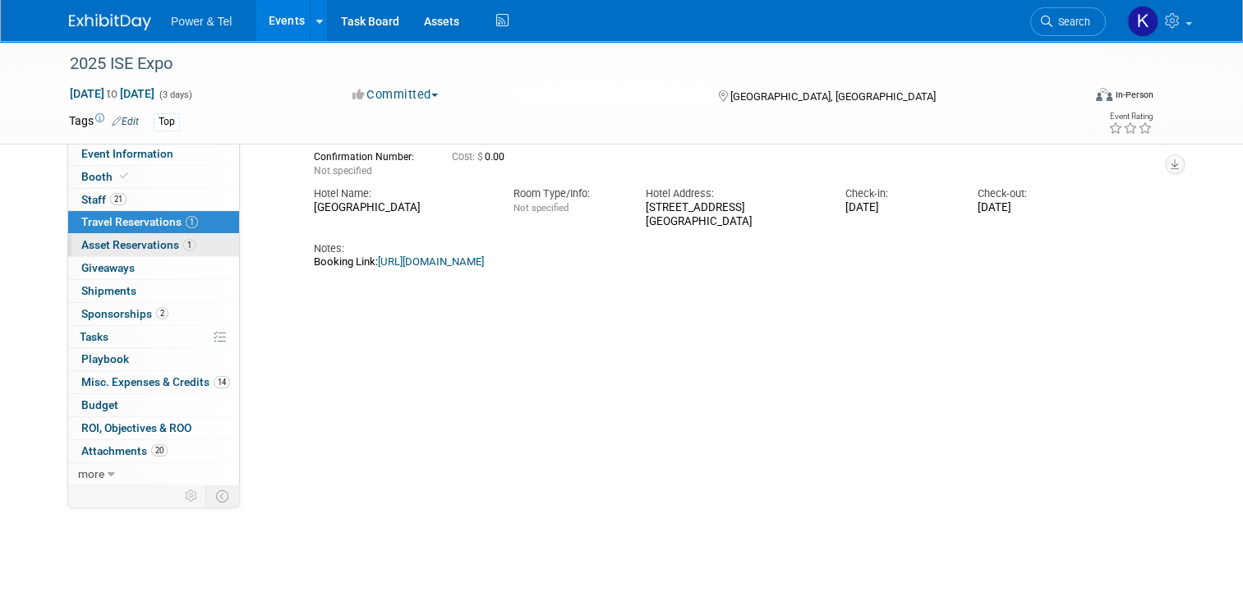
click at [118, 247] on span "Asset Reservations 1" at bounding box center [138, 244] width 114 height 13
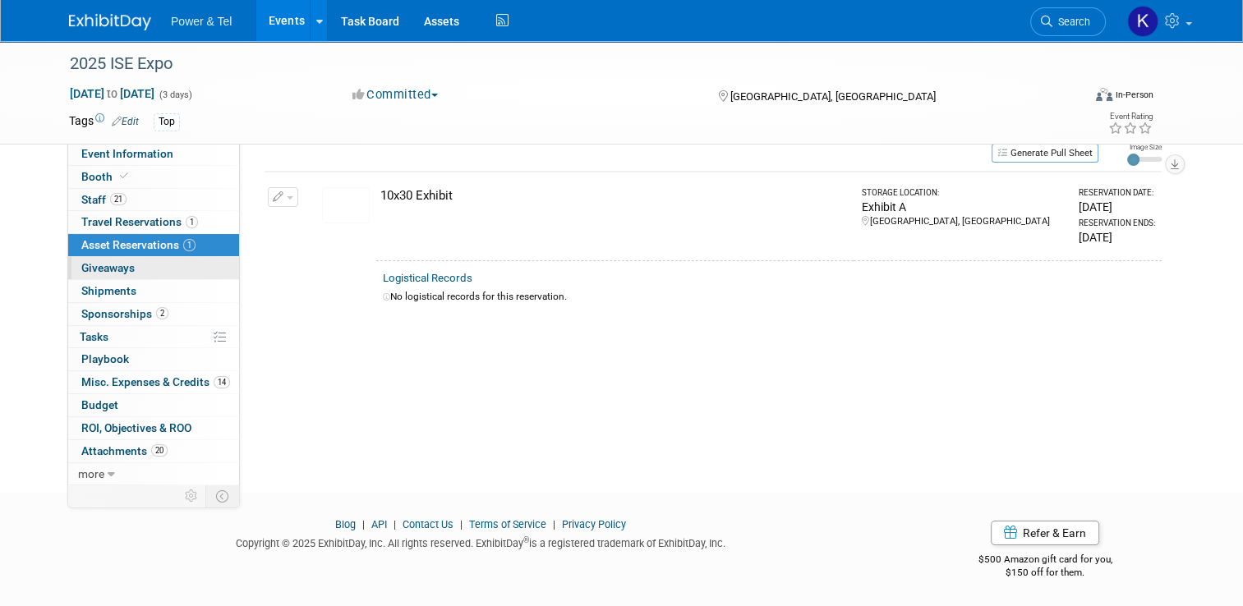
scroll to position [54, 0]
click at [90, 269] on span "Giveaways 0" at bounding box center [107, 267] width 53 height 13
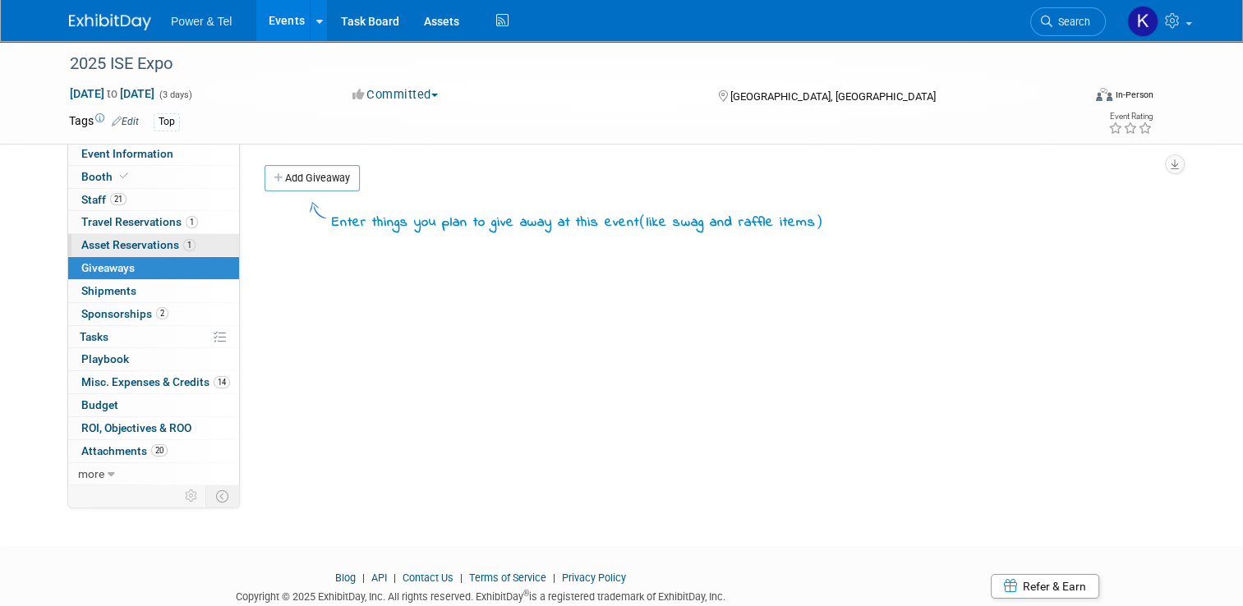
click at [145, 242] on span "Asset Reservations 1" at bounding box center [138, 244] width 114 height 13
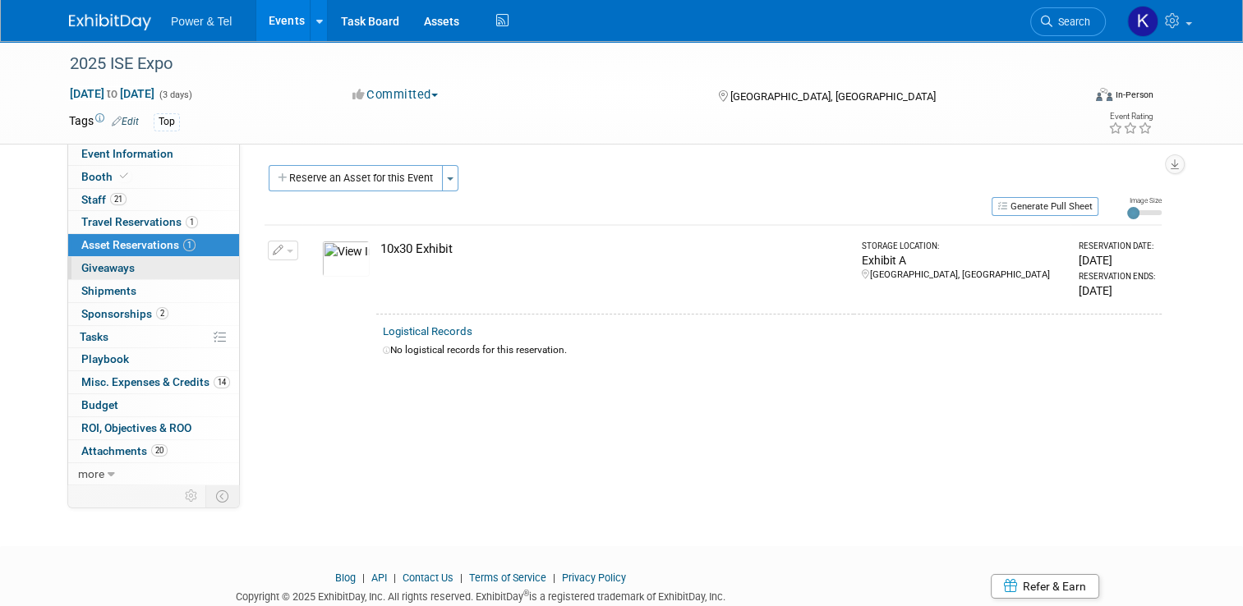
click at [112, 268] on span "Giveaways 0" at bounding box center [107, 267] width 53 height 13
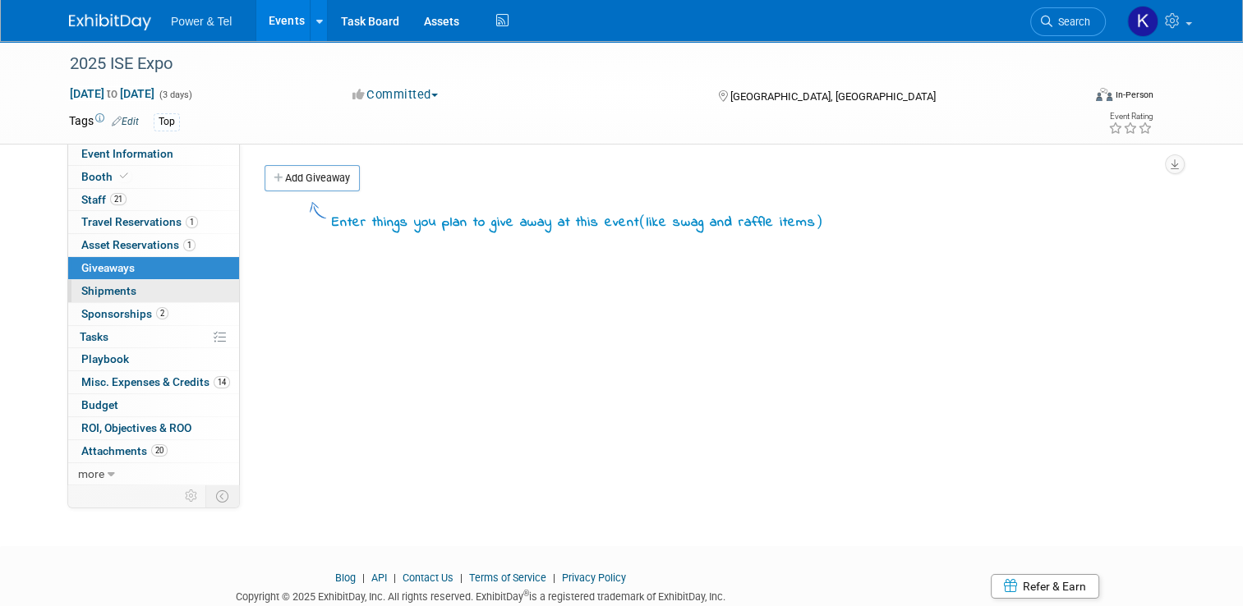
click at [108, 290] on span "Shipments 0" at bounding box center [108, 290] width 55 height 13
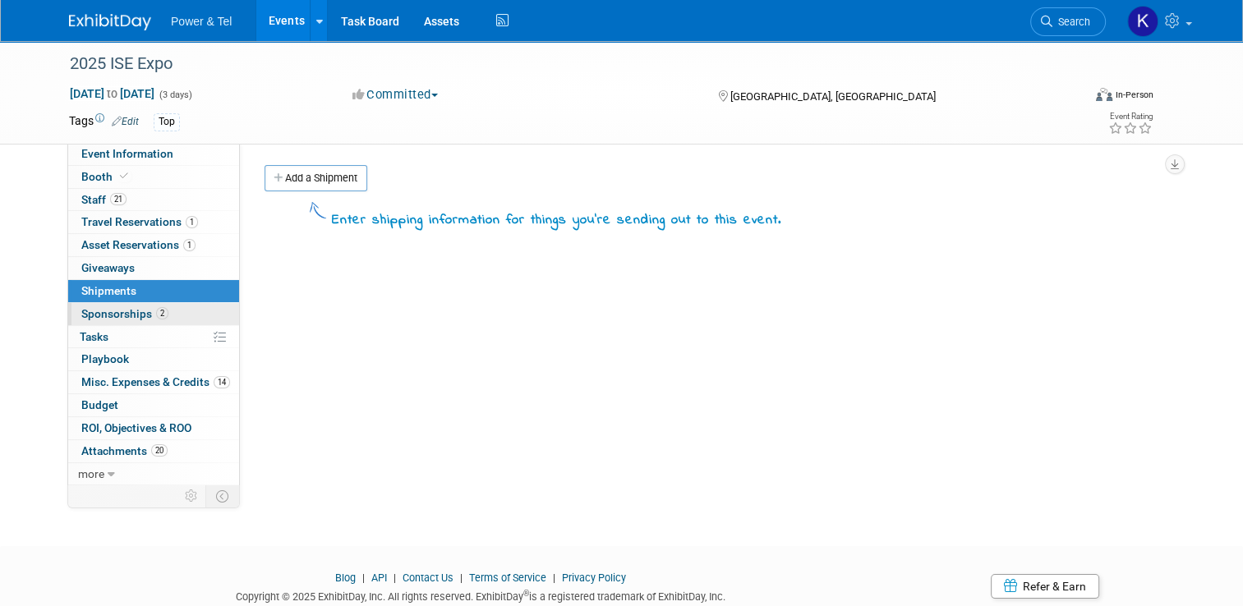
click at [121, 311] on span "Sponsorships 2" at bounding box center [124, 313] width 87 height 13
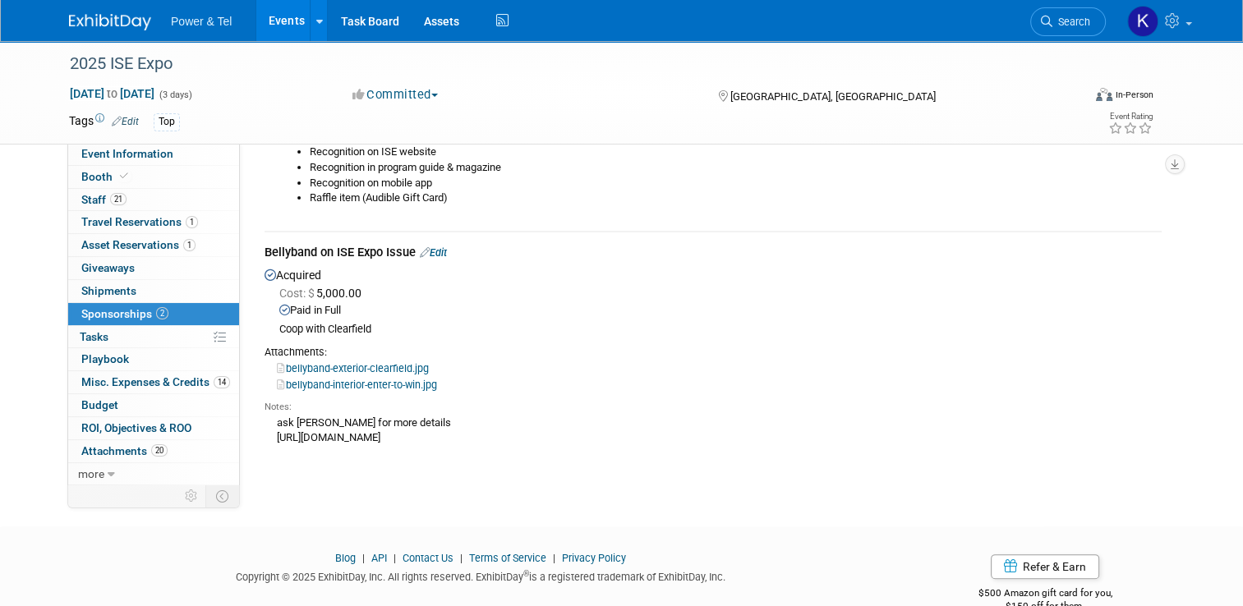
scroll to position [329, 0]
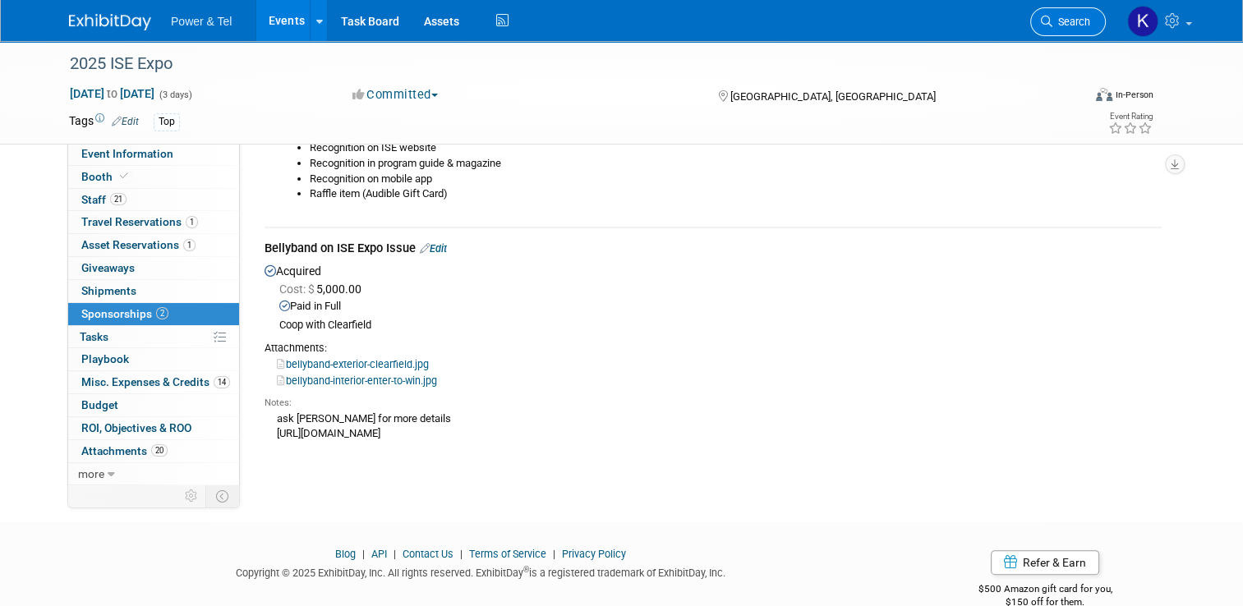
click at [1071, 18] on span "Search" at bounding box center [1072, 22] width 38 height 12
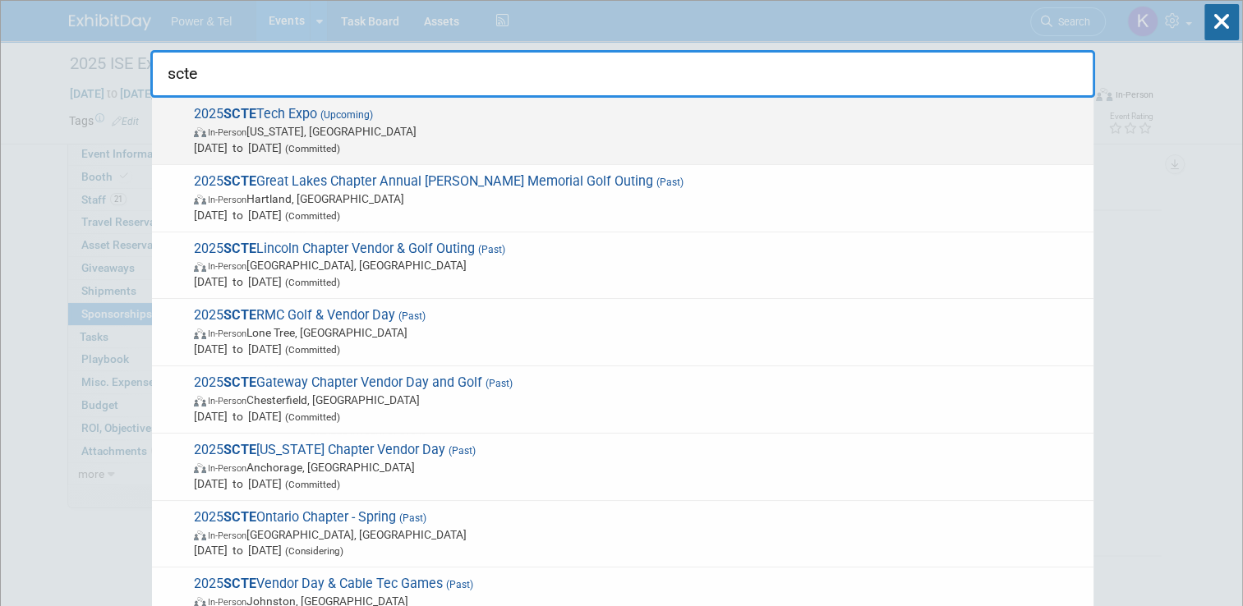
type input "scte"
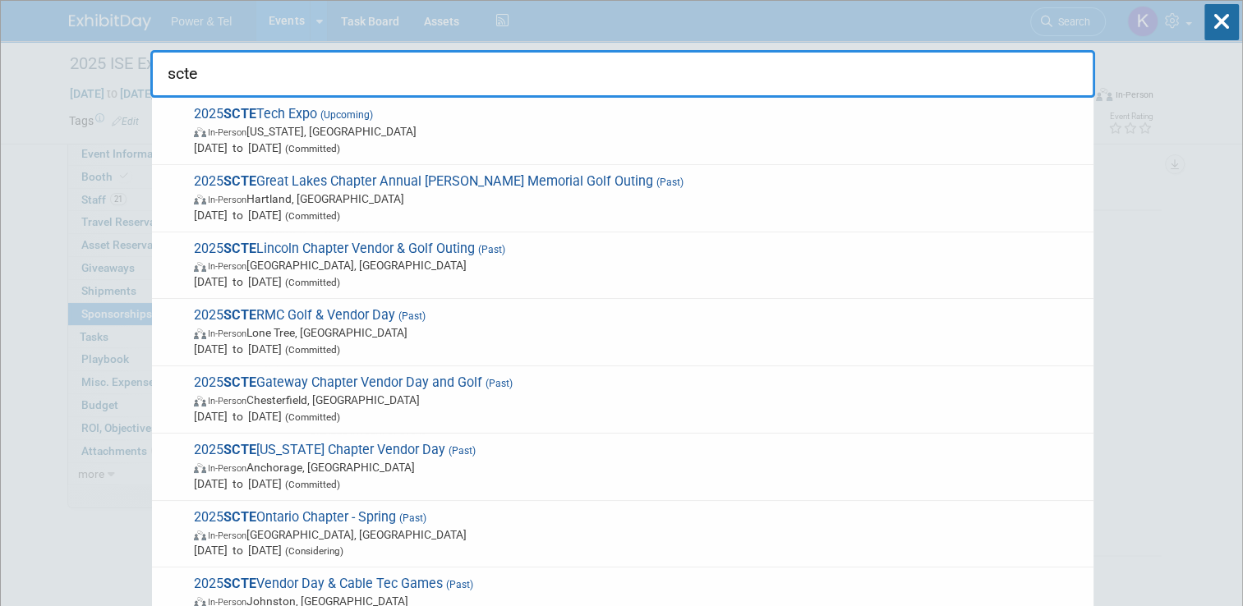
click at [263, 113] on span "2025 SCTE Tech Expo (Upcoming) In-Person Washington, DC Sep 29, 2025 to Oct 1, …" at bounding box center [637, 131] width 896 height 50
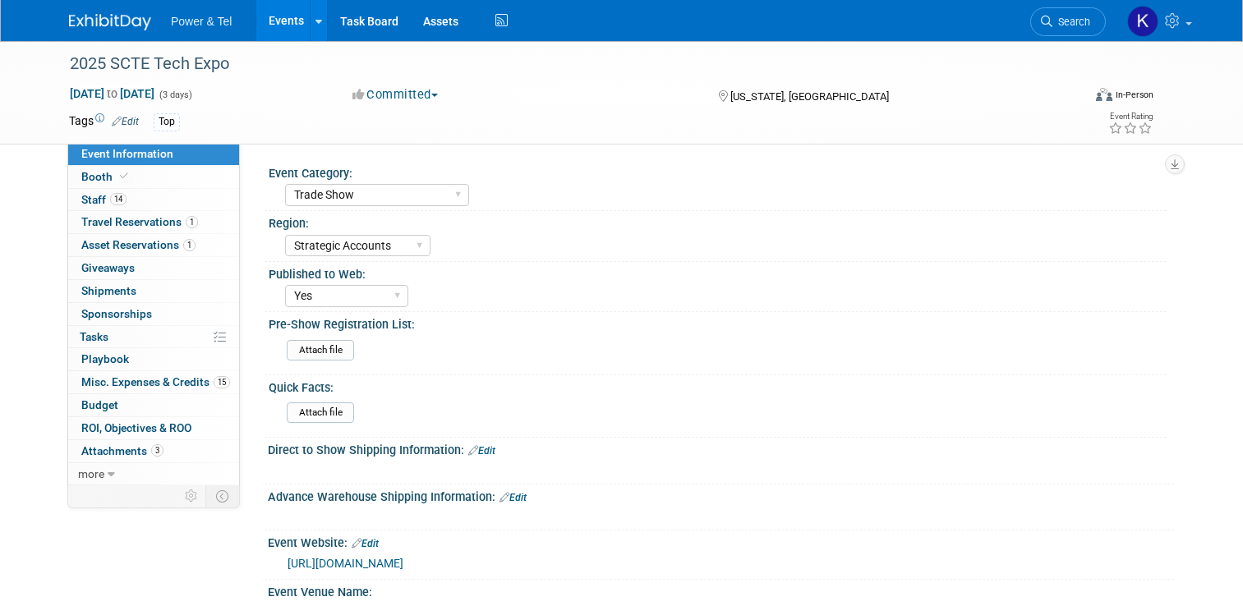
select select "Trade Show"
select select "Strategic Accounts"
select select "Yes"
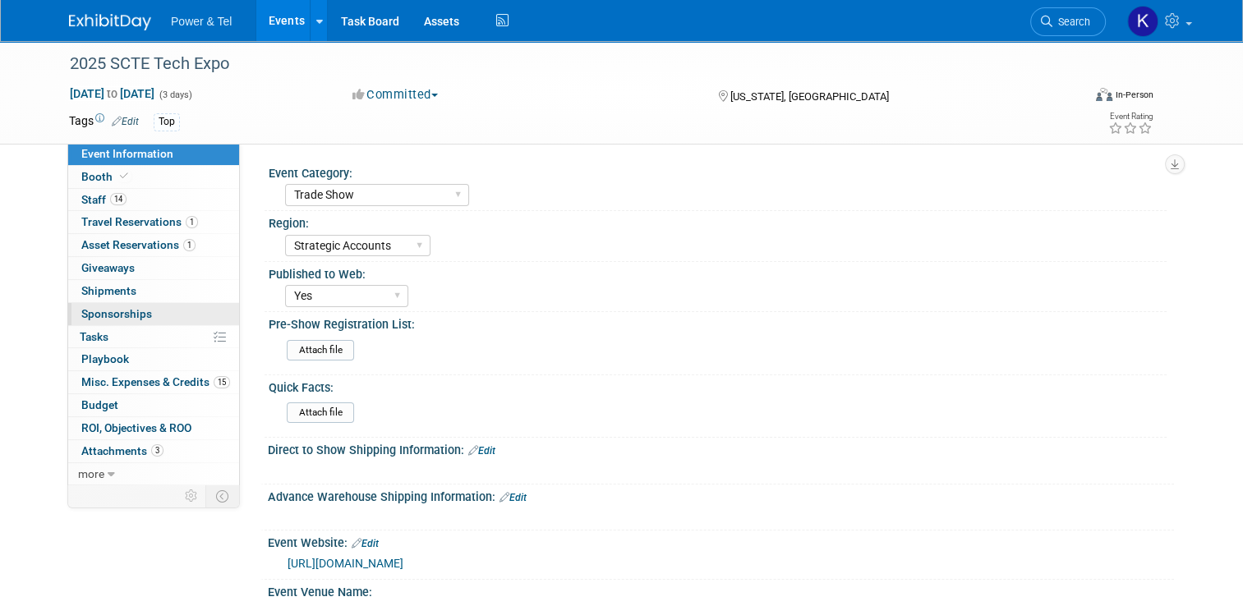
click at [101, 311] on span "Sponsorships 0" at bounding box center [116, 313] width 71 height 13
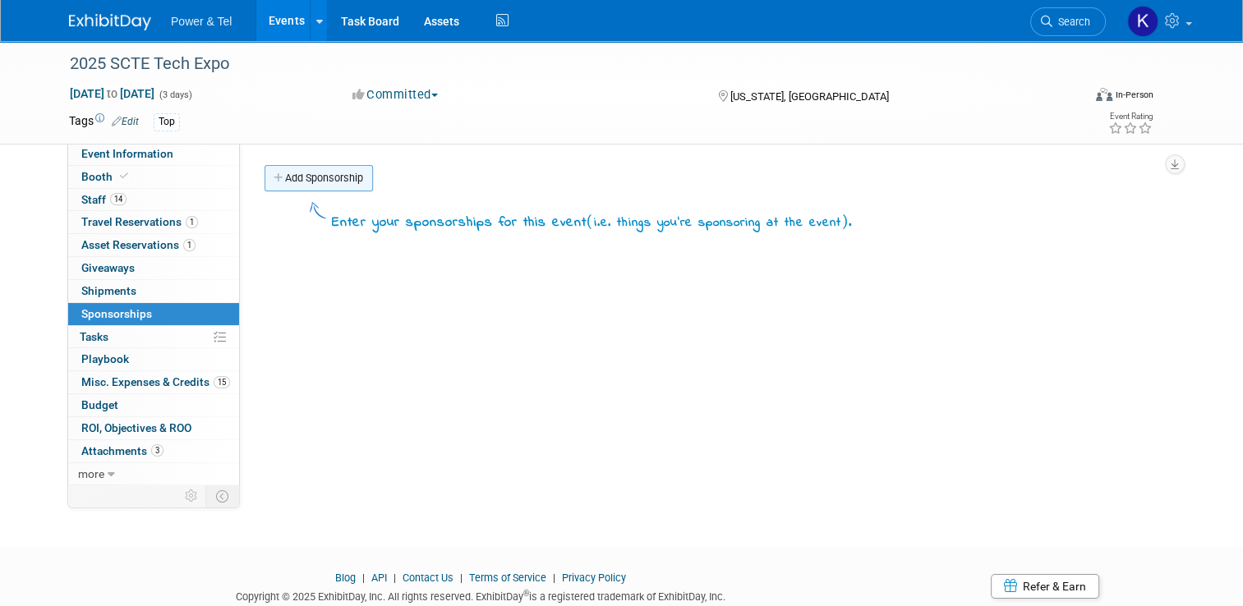
click at [342, 180] on link "Add Sponsorship" at bounding box center [319, 178] width 108 height 26
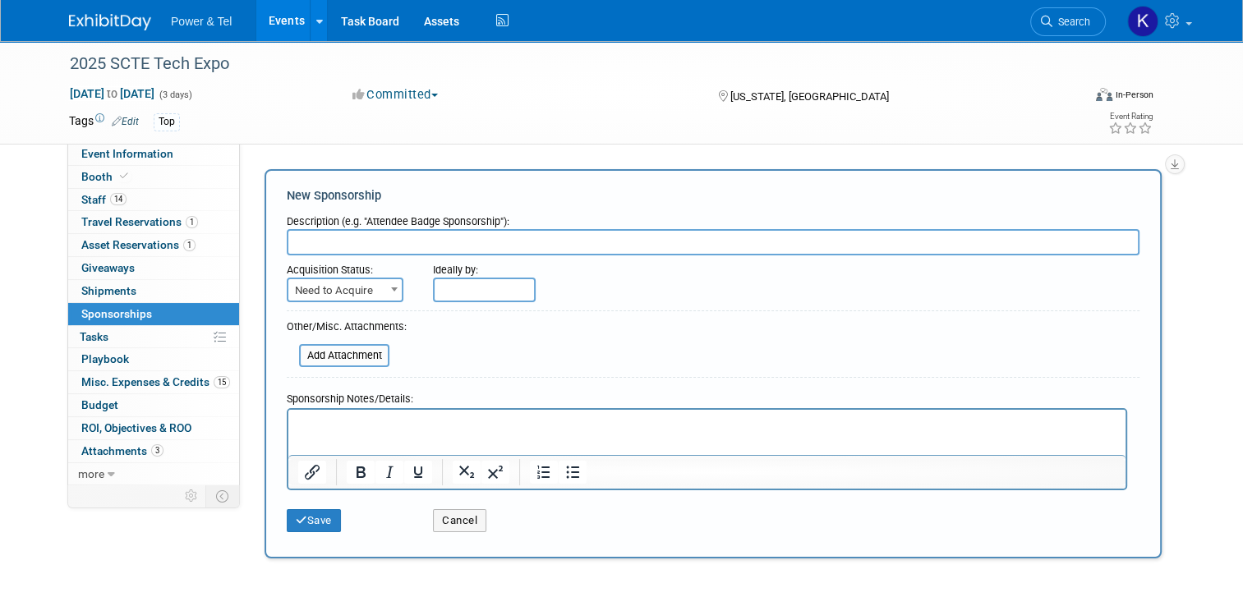
click at [425, 244] on input "text" at bounding box center [713, 242] width 853 height 26
click at [399, 245] on input "Advertising" at bounding box center [713, 242] width 853 height 26
type input "Advertising - Digital Banner"
click at [371, 293] on span "Need to Acquire" at bounding box center [344, 290] width 113 height 23
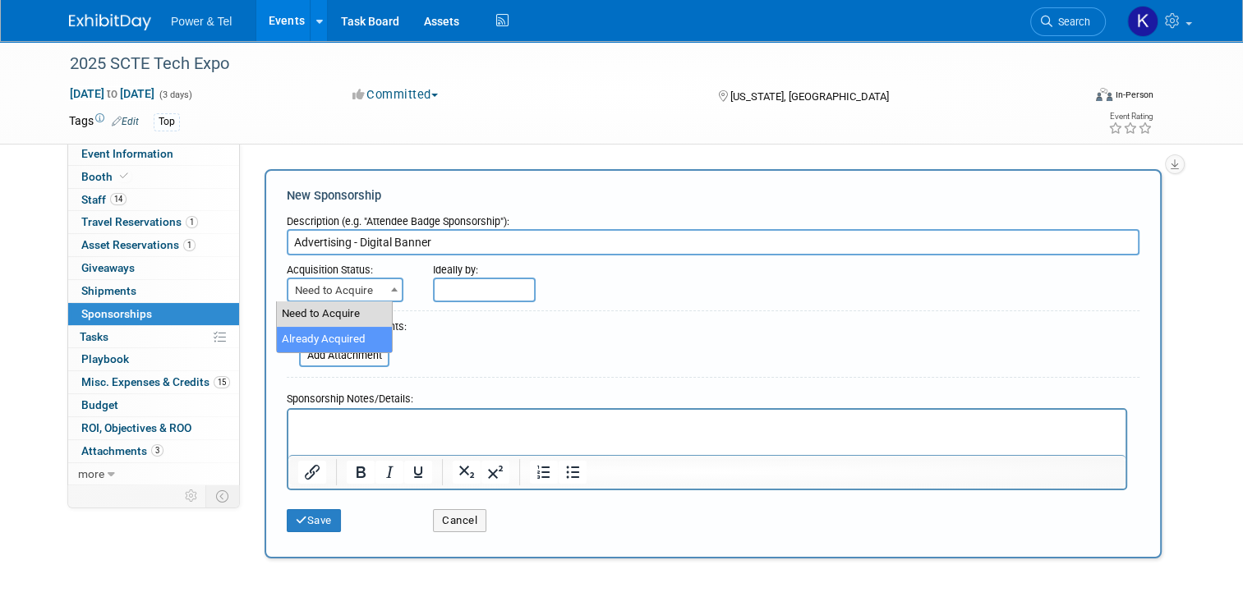
select select "2"
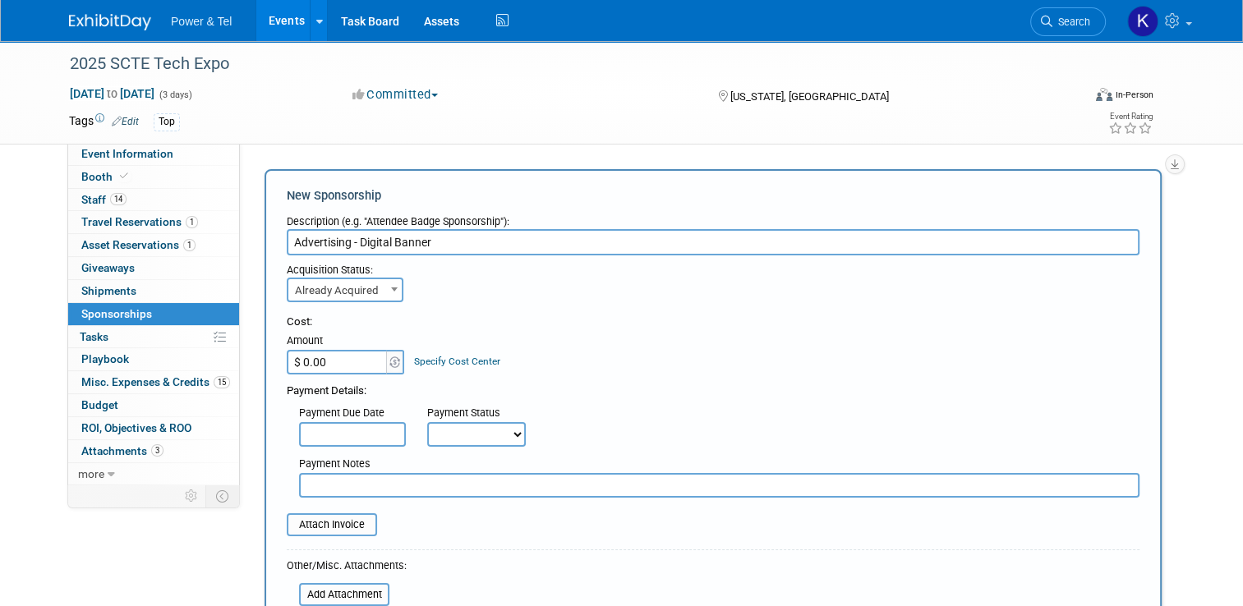
click at [322, 426] on input "text" at bounding box center [352, 434] width 107 height 25
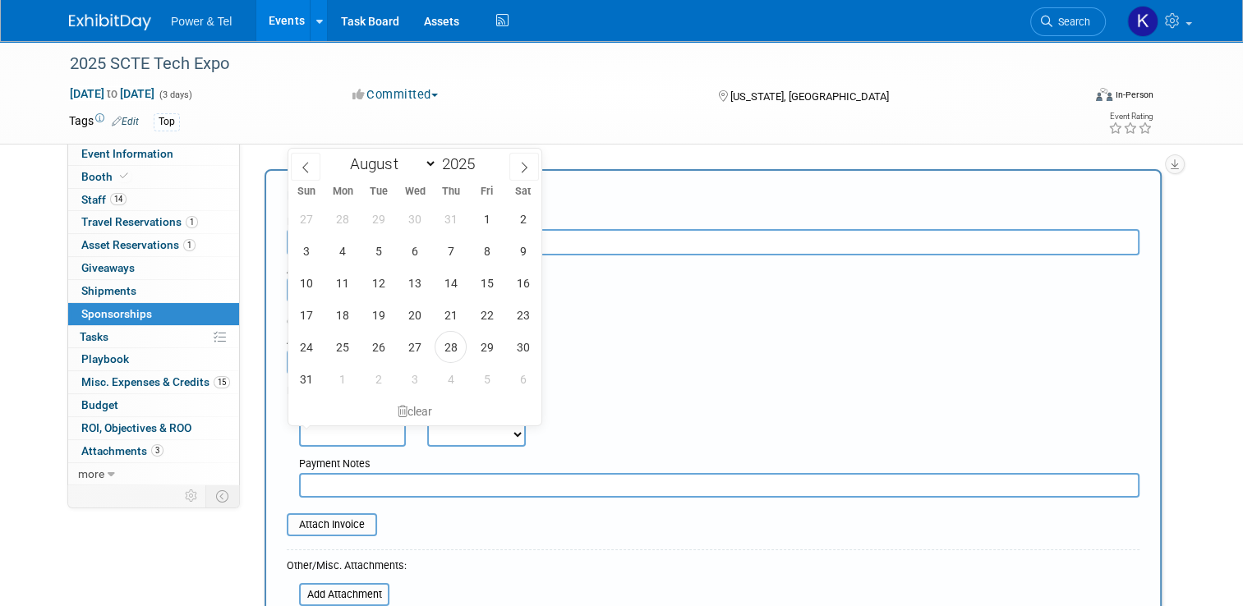
click at [658, 375] on div "Payment Details:" at bounding box center [713, 387] width 853 height 25
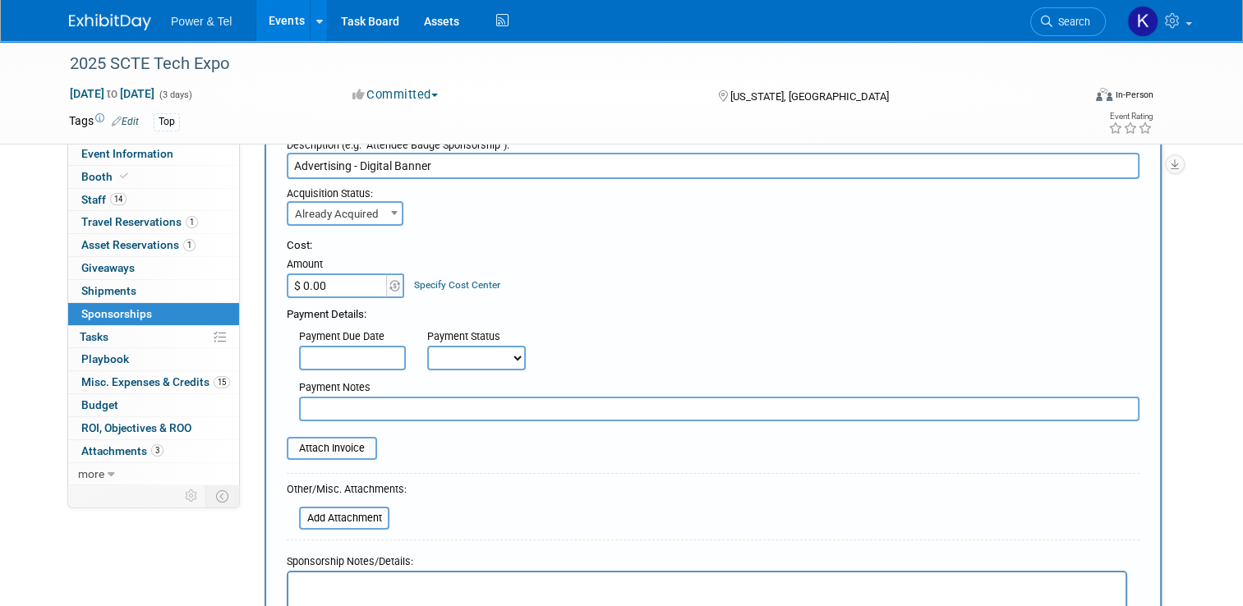
scroll to position [82, 0]
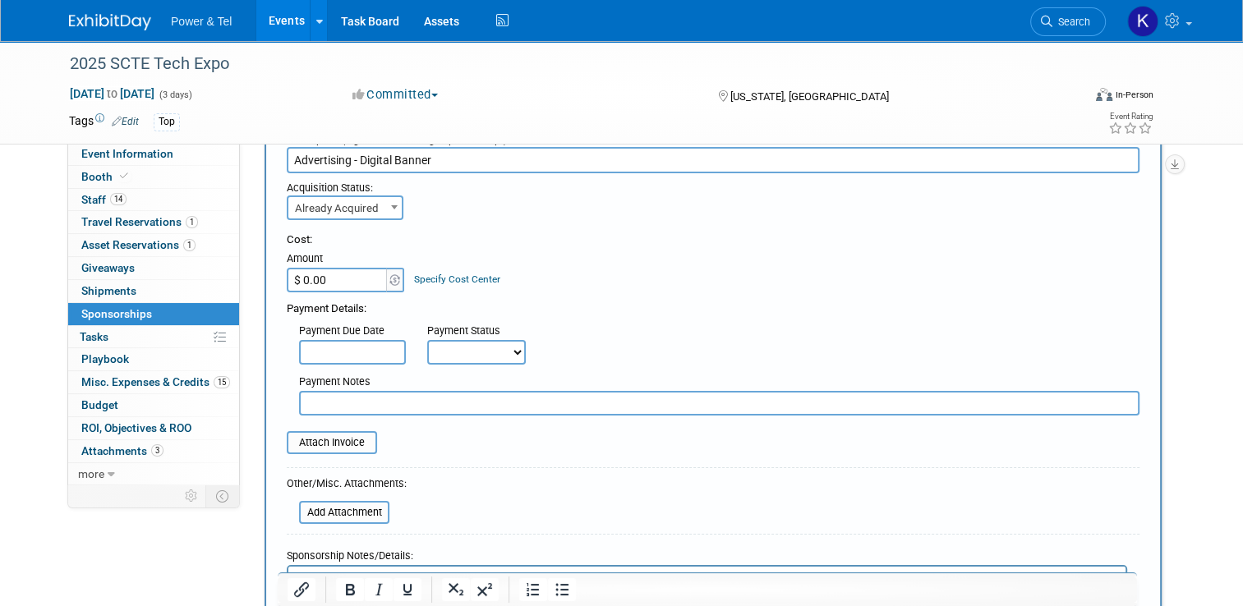
click at [359, 399] on input "text" at bounding box center [719, 403] width 841 height 25
type input "Included with Booth"
click at [488, 159] on input "Advertising - Digital Banner" at bounding box center [713, 160] width 853 height 26
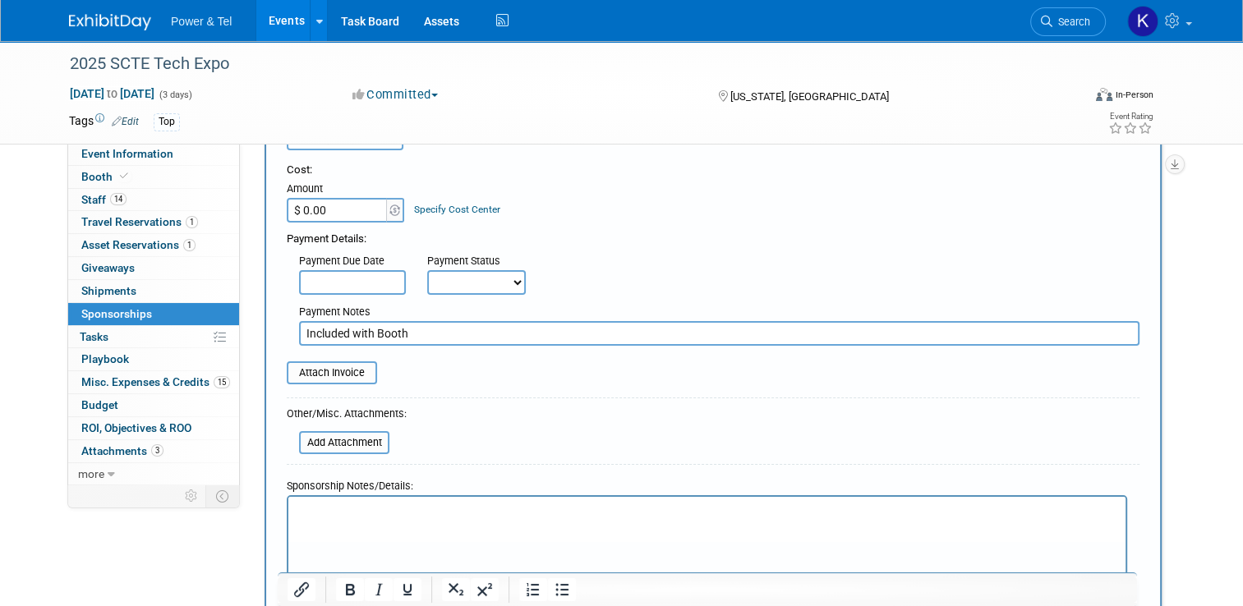
scroll to position [164, 0]
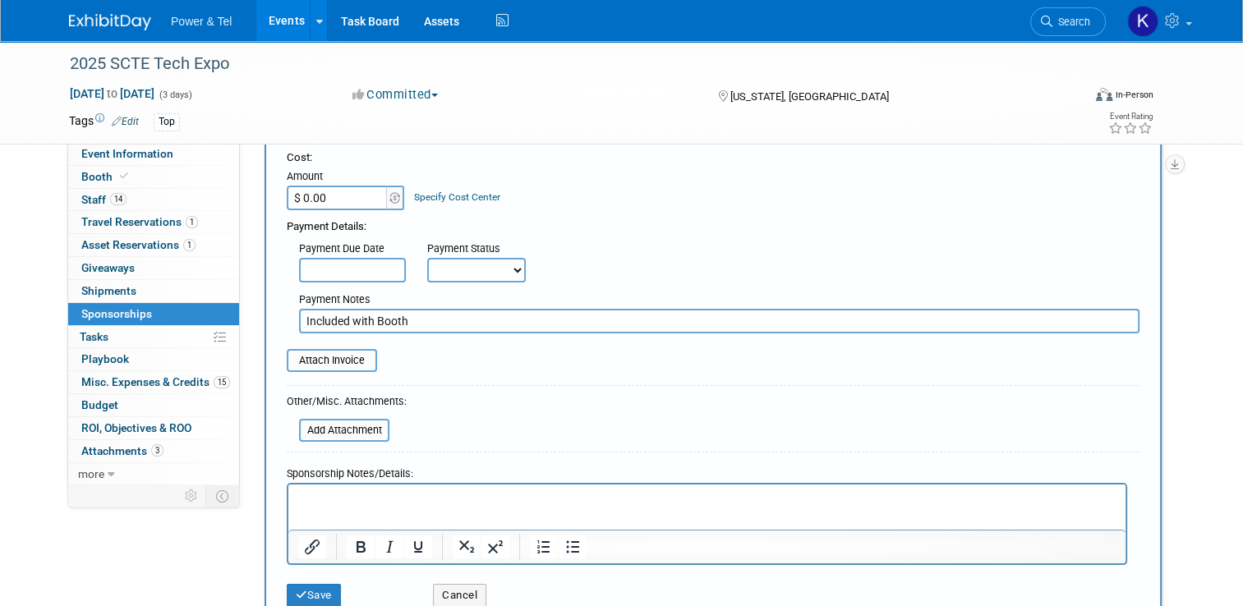
type input "Advertising - Digital Banner, Push Notification"
click at [388, 495] on p "Rich Text Area. Press ALT-0 for help." at bounding box center [707, 499] width 818 height 16
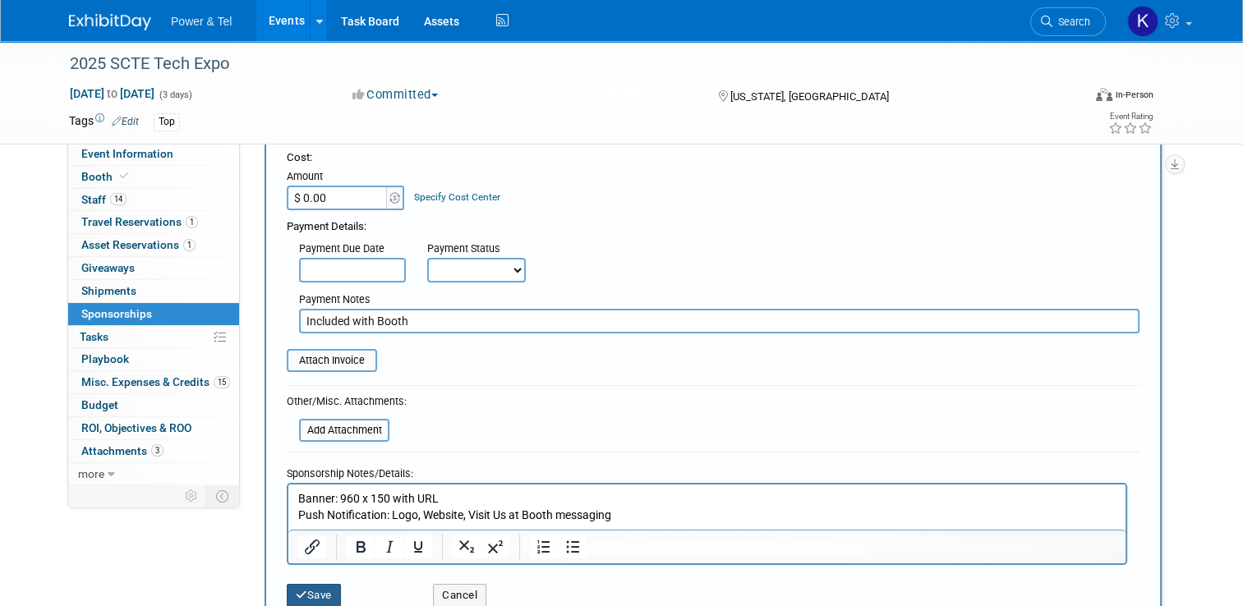
click at [316, 590] on button "Save" at bounding box center [314, 595] width 54 height 23
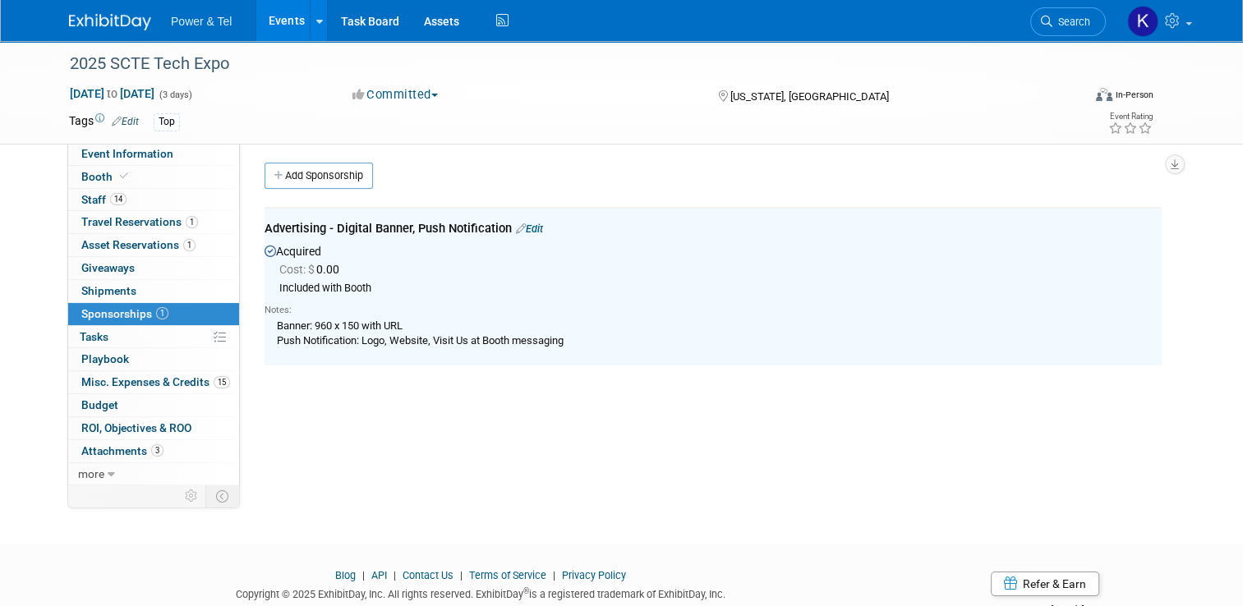
scroll to position [0, 0]
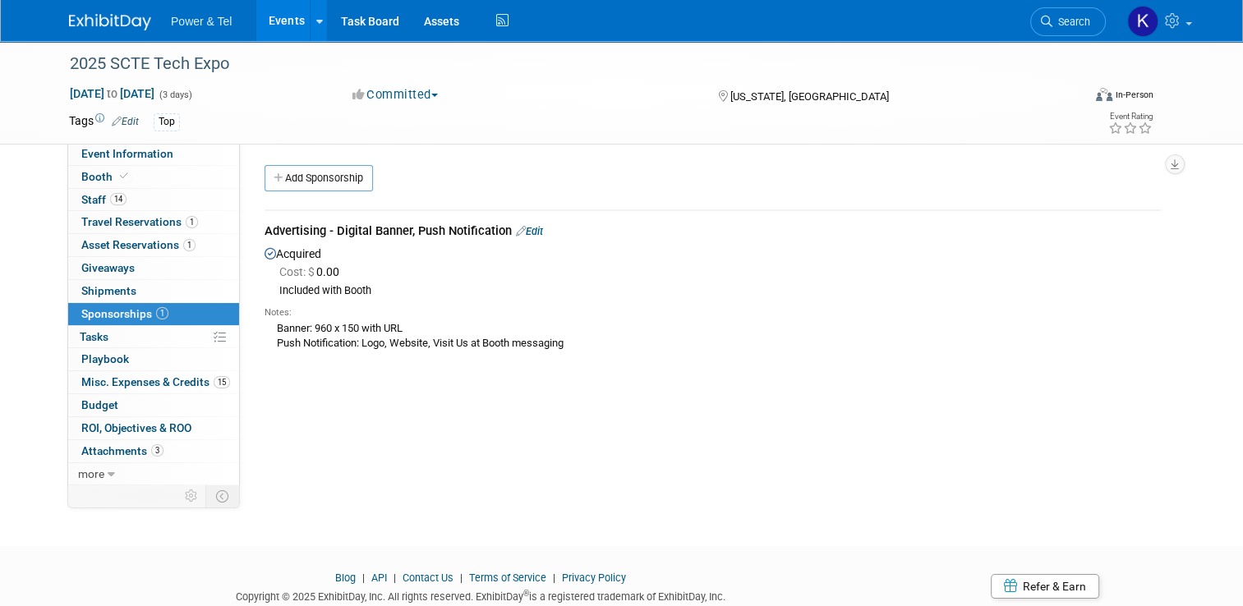
click at [537, 228] on div "Advertising - Digital Banner, Push Notification Edit" at bounding box center [713, 233] width 897 height 21
click at [534, 231] on link "Edit" at bounding box center [529, 231] width 27 height 12
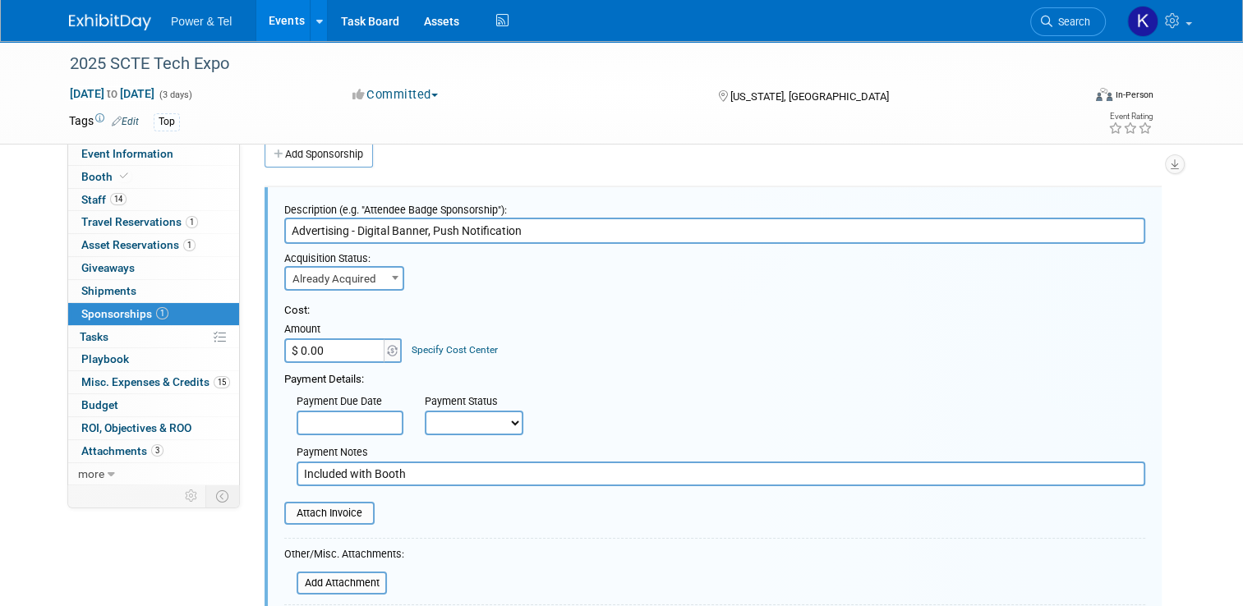
click at [347, 229] on input "Advertising - Digital Banner, Push Notification" at bounding box center [714, 231] width 861 height 26
click at [622, 221] on input "Advertising - Event App (Digital Banner, Push Notification" at bounding box center [714, 231] width 861 height 26
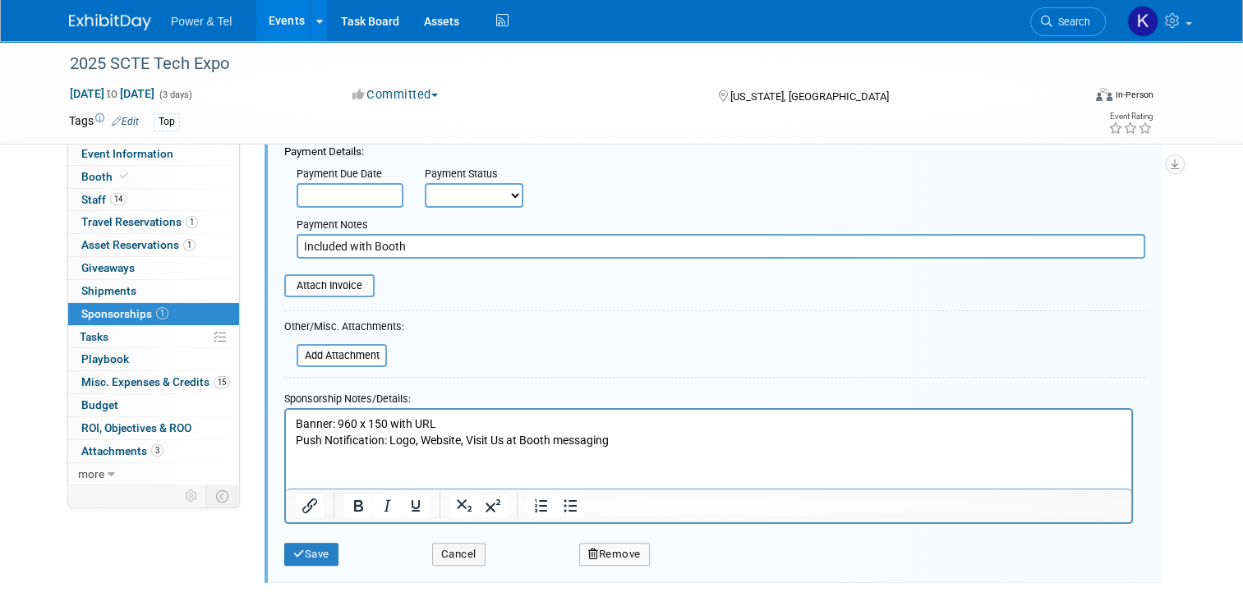
scroll to position [352, 0]
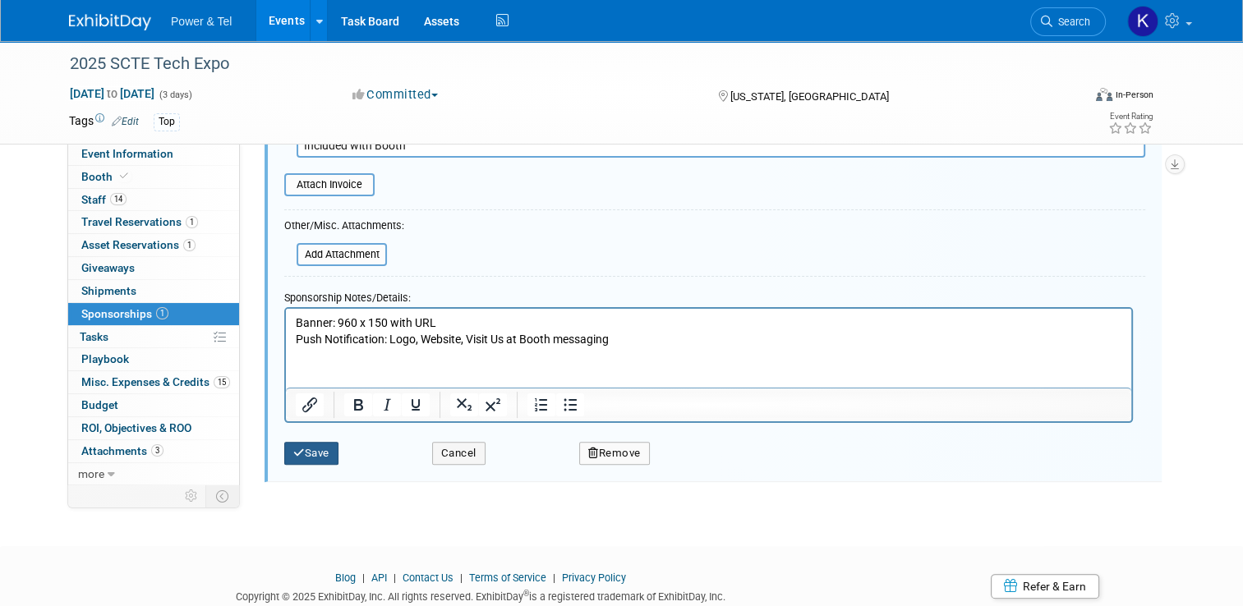
type input "Advertising - Event App (Digital Banner, Push Notification)"
click at [309, 449] on button "Save" at bounding box center [311, 453] width 54 height 23
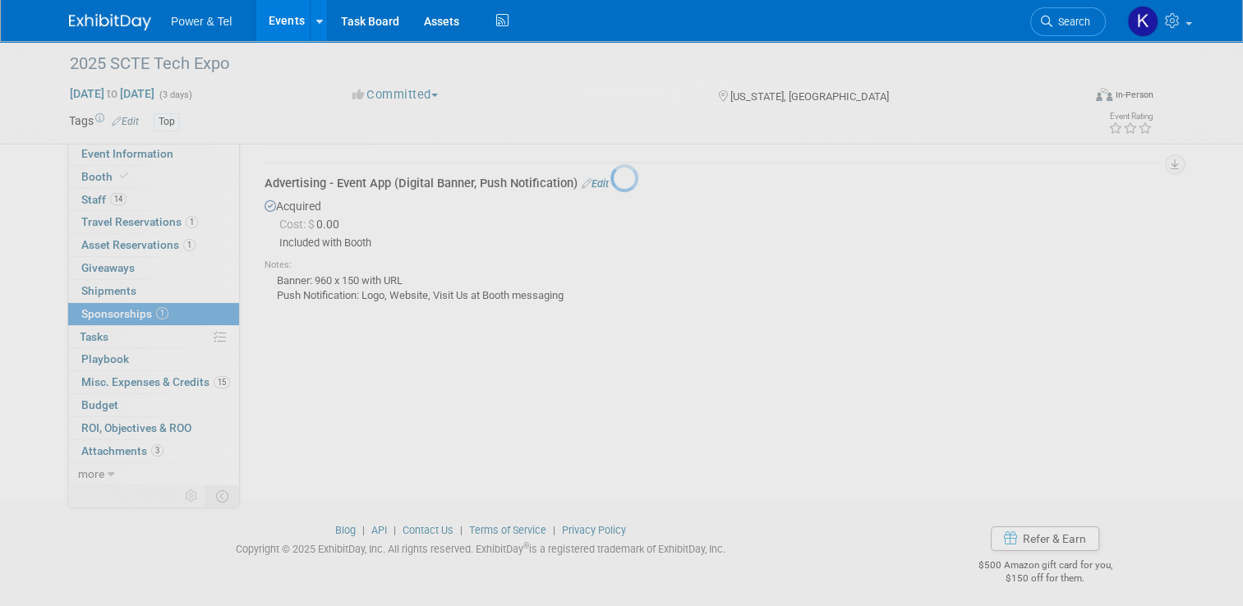
scroll to position [24, 0]
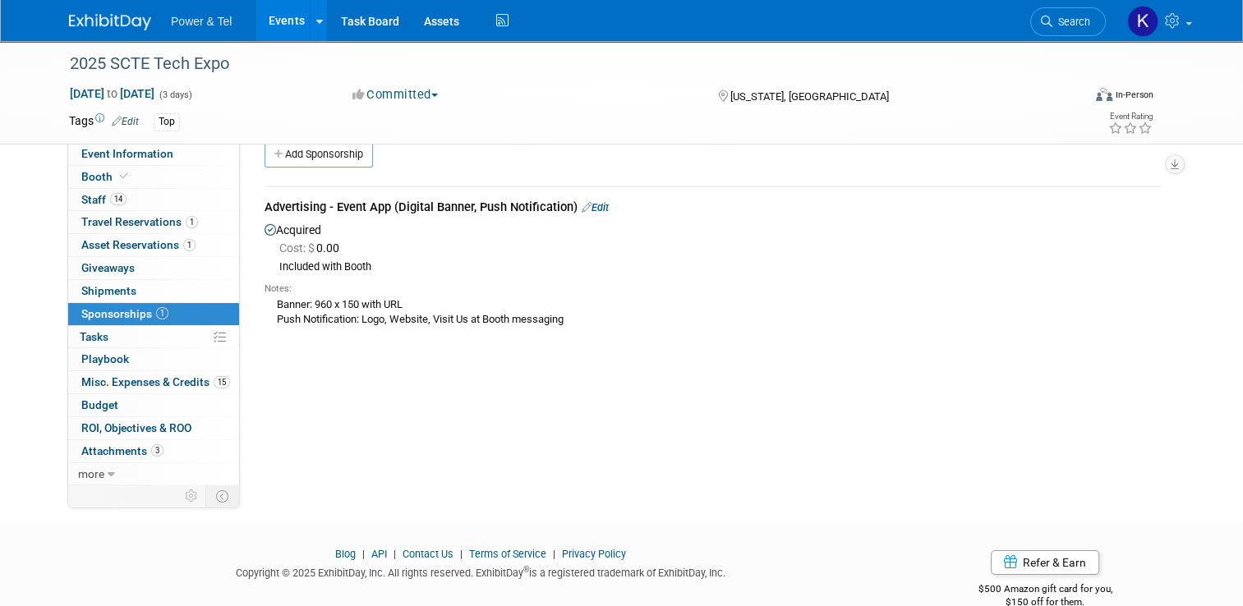
click at [523, 316] on div "Banner: 960 x 150 with URL Push Notification: Logo, Website, Visit Us at Booth …" at bounding box center [713, 312] width 897 height 32
click at [598, 205] on link "Edit" at bounding box center [595, 207] width 27 height 12
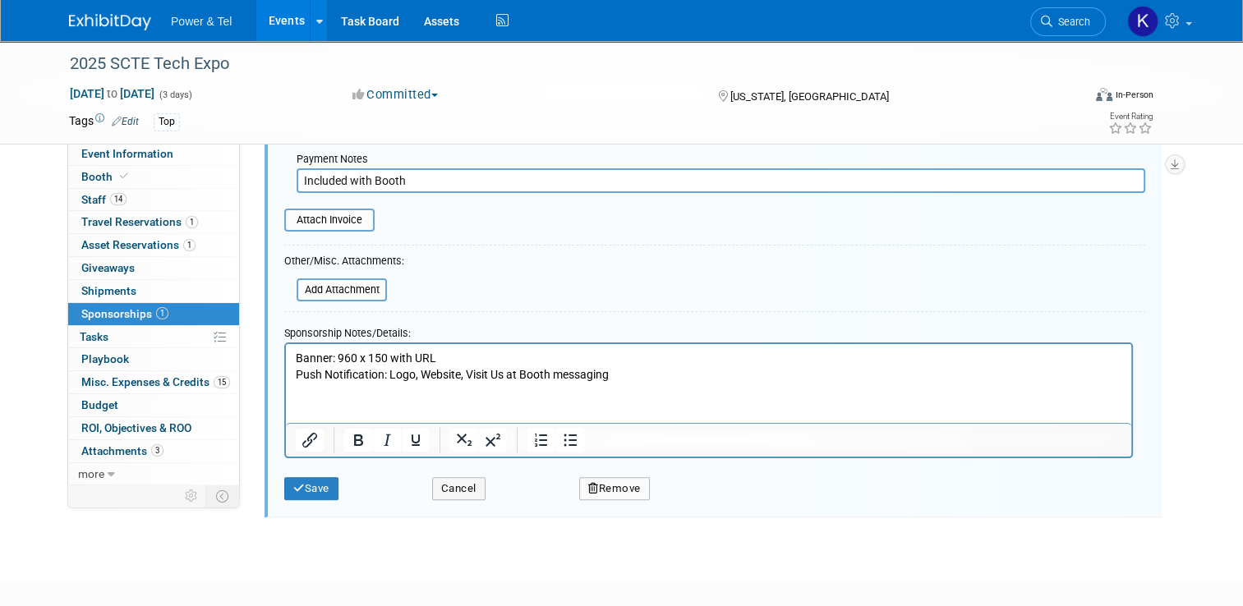
scroll to position [329, 0]
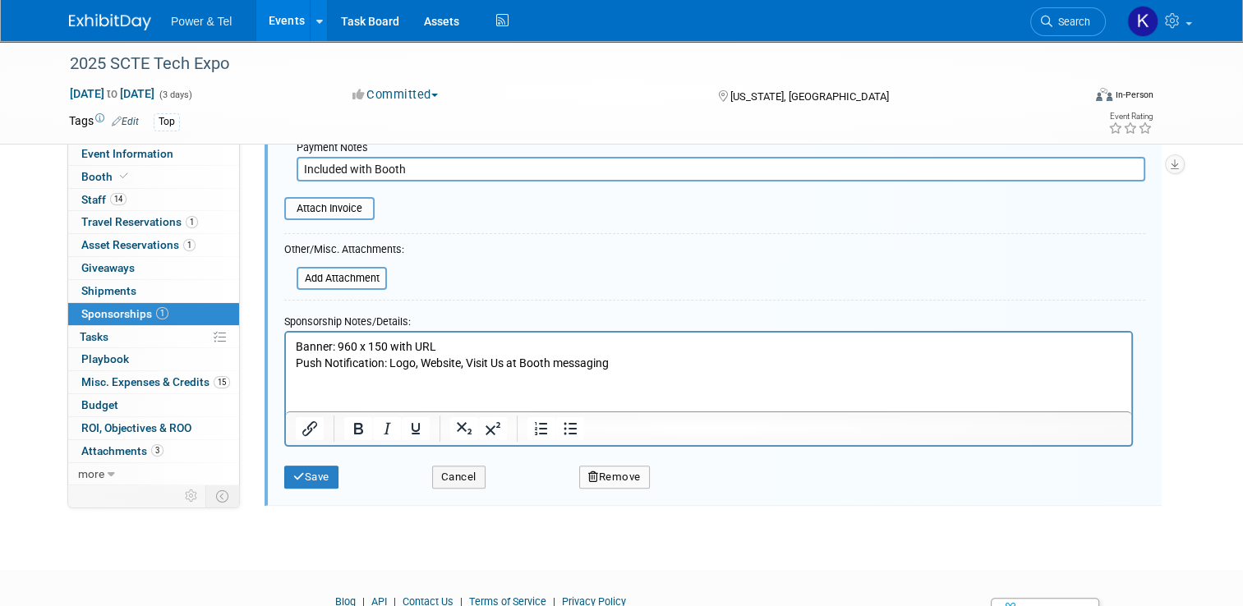
click at [661, 371] on html "Banner: 960 x 150 with URL Push Notification: Logo, Website, Visit Us at Booth …" at bounding box center [708, 351] width 845 height 39
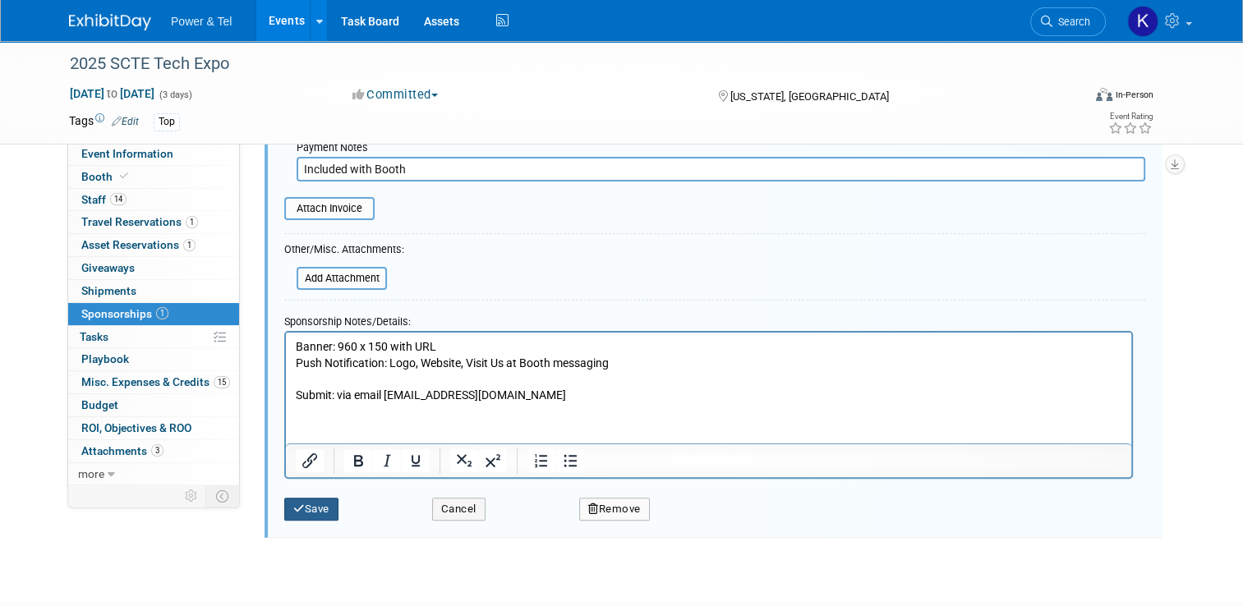
click at [301, 501] on button "Save" at bounding box center [311, 509] width 54 height 23
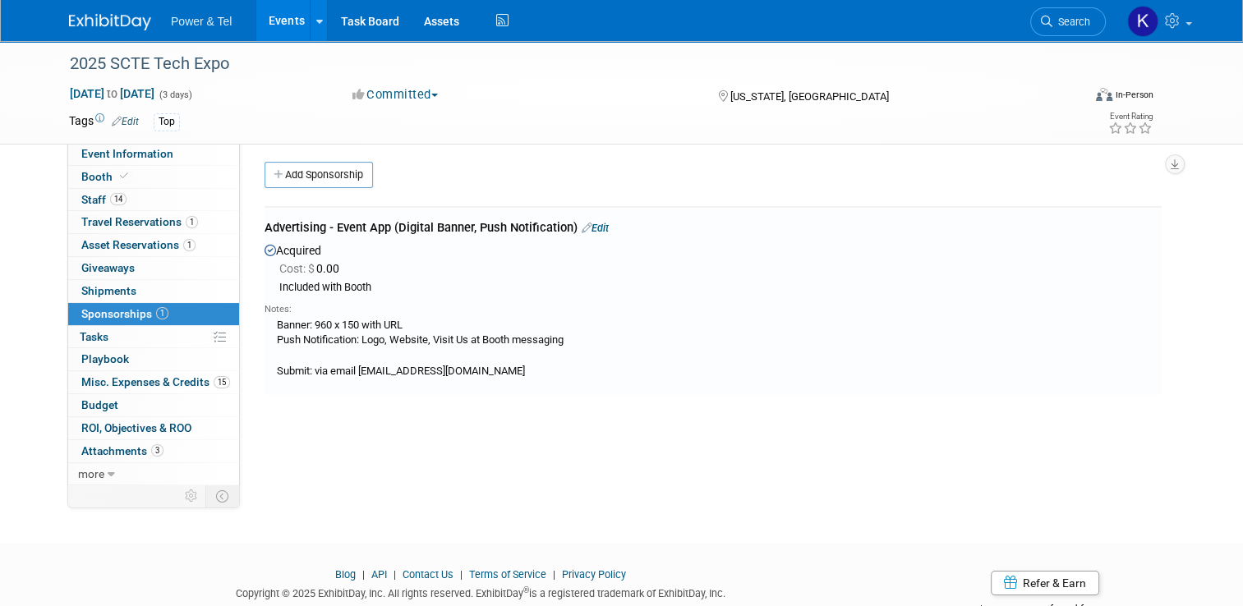
scroll to position [0, 0]
